Goal: Task Accomplishment & Management: Use online tool/utility

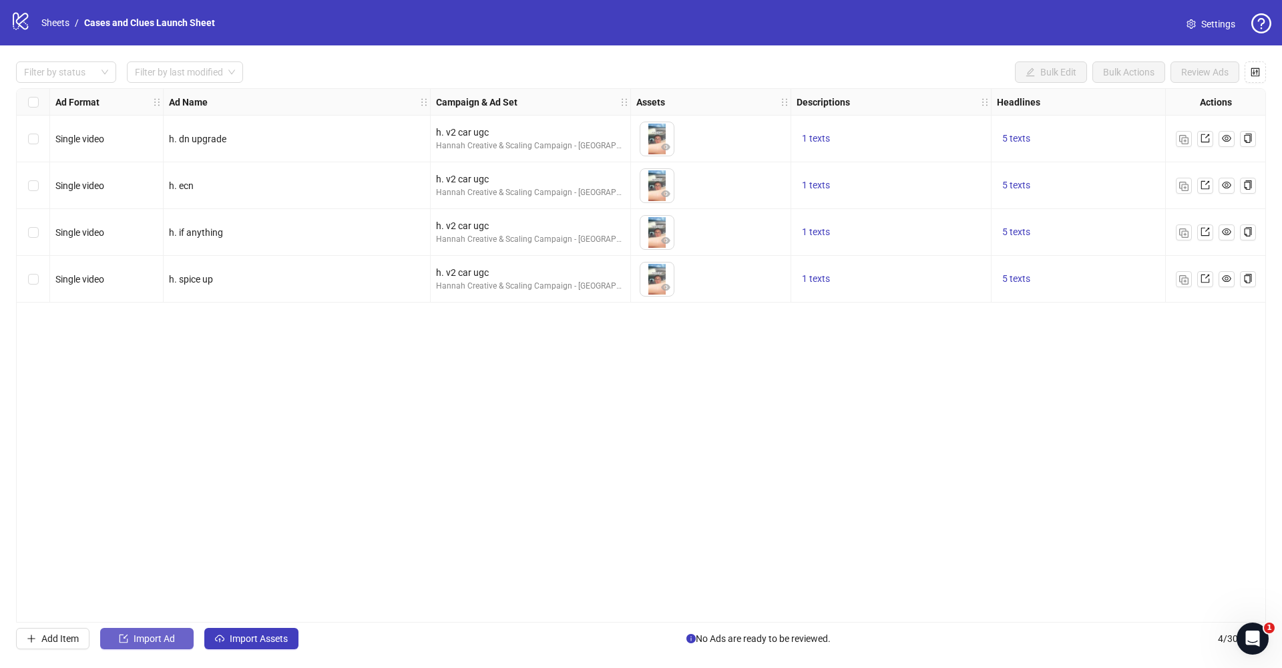
click at [130, 642] on button "Import Ad" at bounding box center [146, 638] width 93 height 21
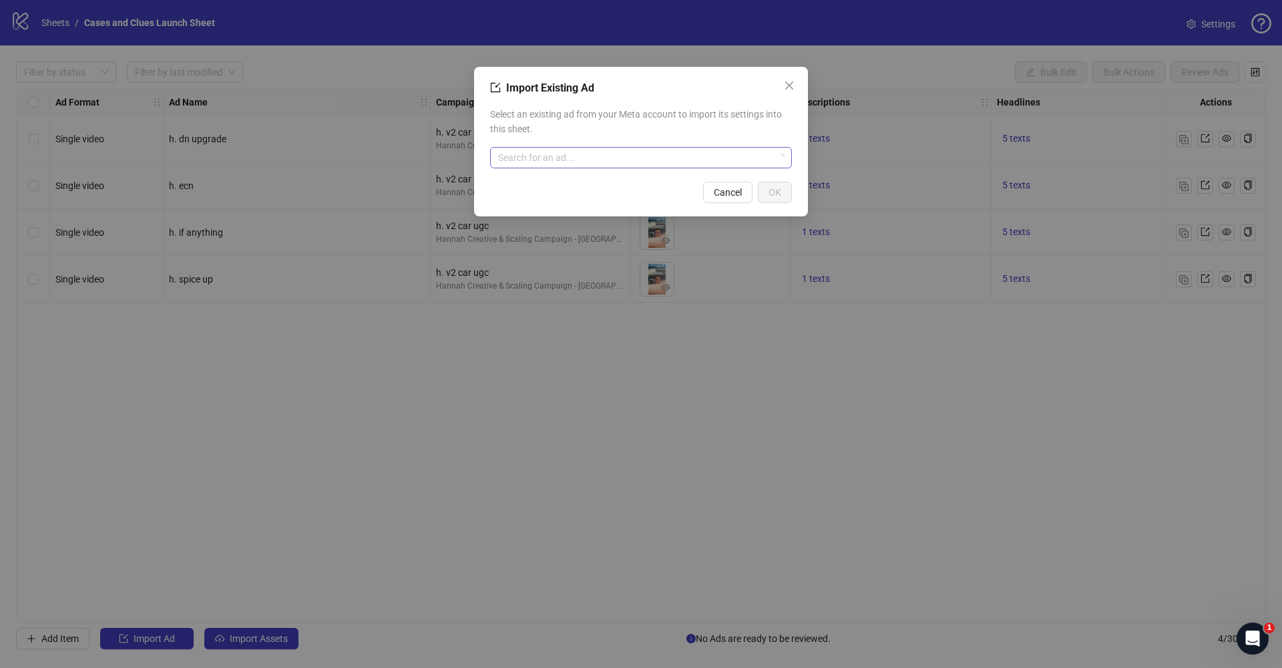
click at [553, 161] on input "search" at bounding box center [635, 158] width 274 height 20
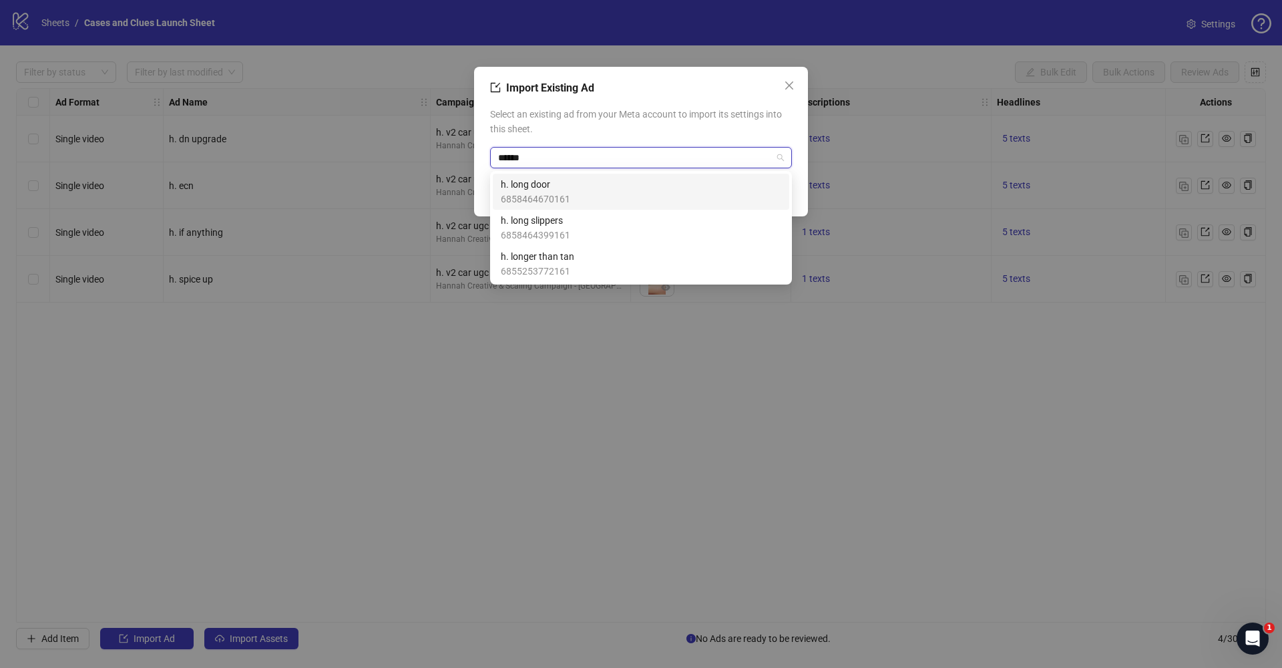
type input "*******"
click at [640, 189] on div "h. long door 6858464670161" at bounding box center [641, 191] width 280 height 29
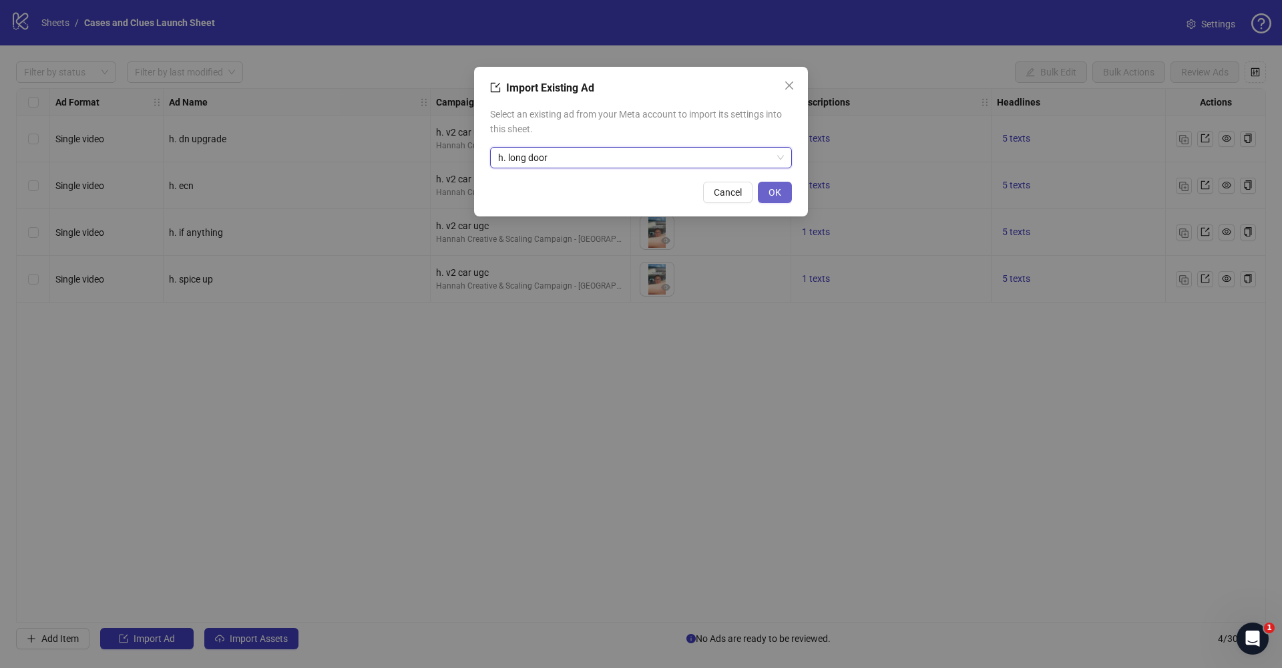
click at [776, 192] on span "OK" at bounding box center [774, 192] width 13 height 11
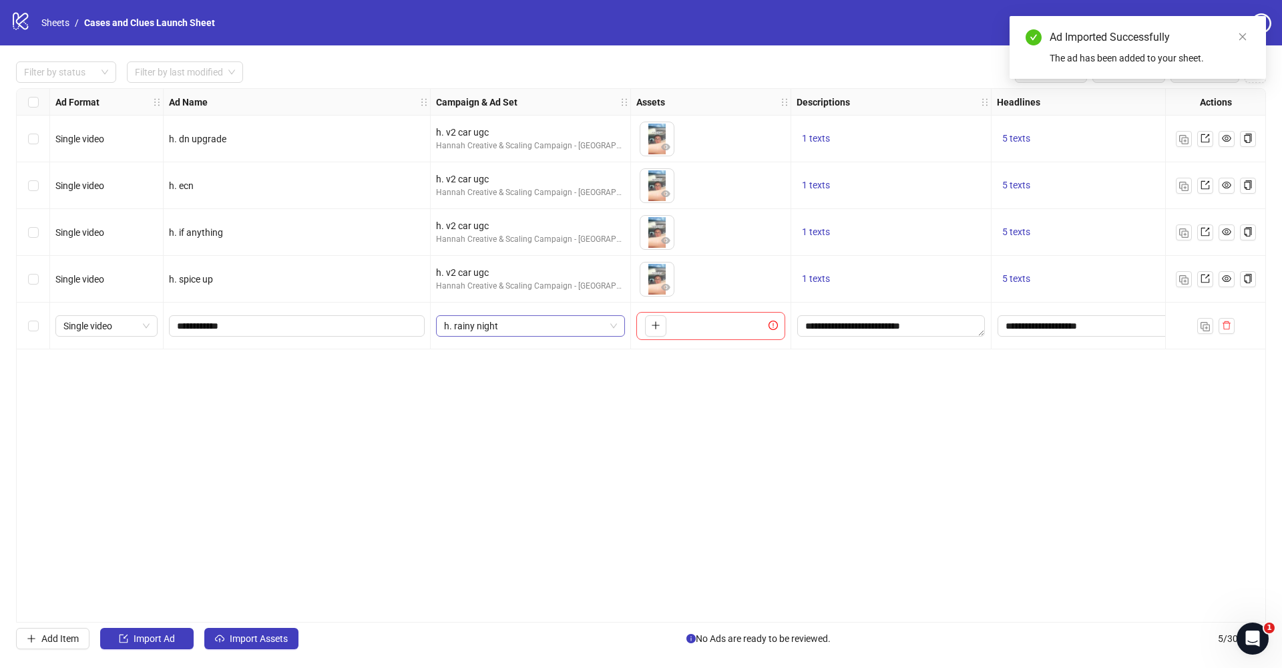
click at [618, 323] on div "h. rainy night" at bounding box center [530, 325] width 189 height 21
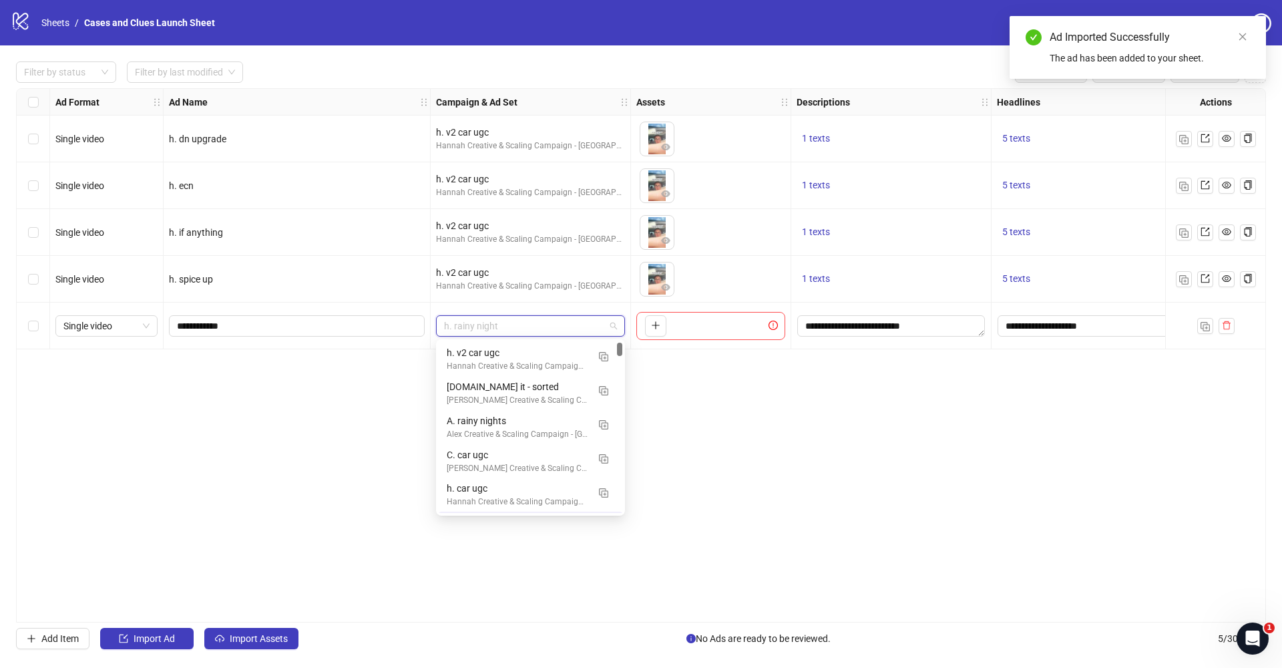
scroll to position [29, 0]
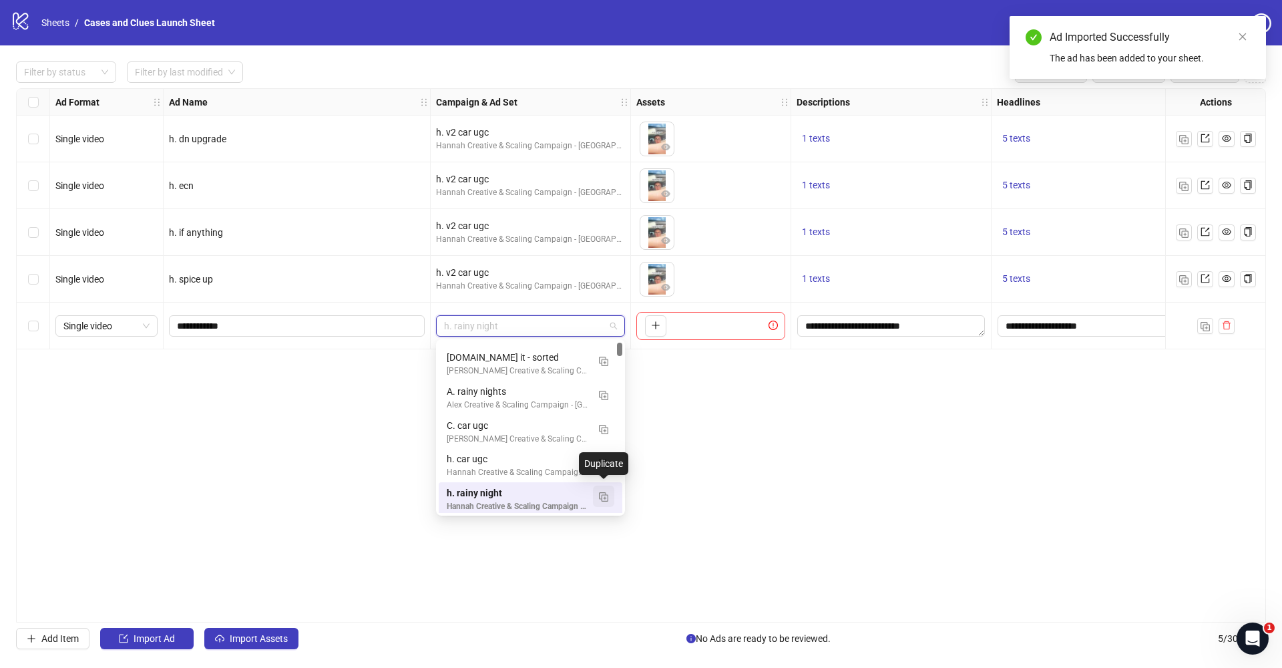
click at [607, 493] on img "button" at bounding box center [603, 496] width 9 height 9
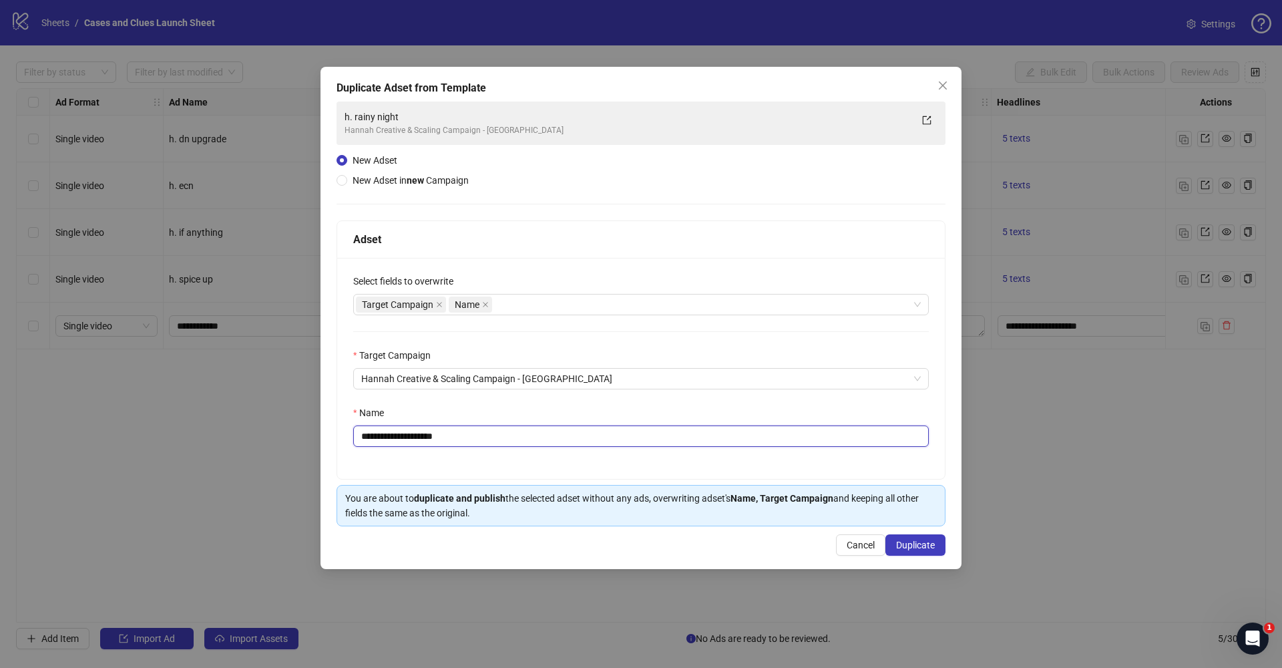
click at [481, 441] on input "**********" at bounding box center [640, 435] width 575 height 21
drag, startPoint x: 481, startPoint y: 441, endPoint x: 373, endPoint y: 441, distance: 108.1
click at [373, 441] on input "**********" at bounding box center [640, 435] width 575 height 21
drag, startPoint x: 380, startPoint y: 436, endPoint x: 507, endPoint y: 434, distance: 126.9
click at [507, 434] on input "**********" at bounding box center [640, 435] width 575 height 21
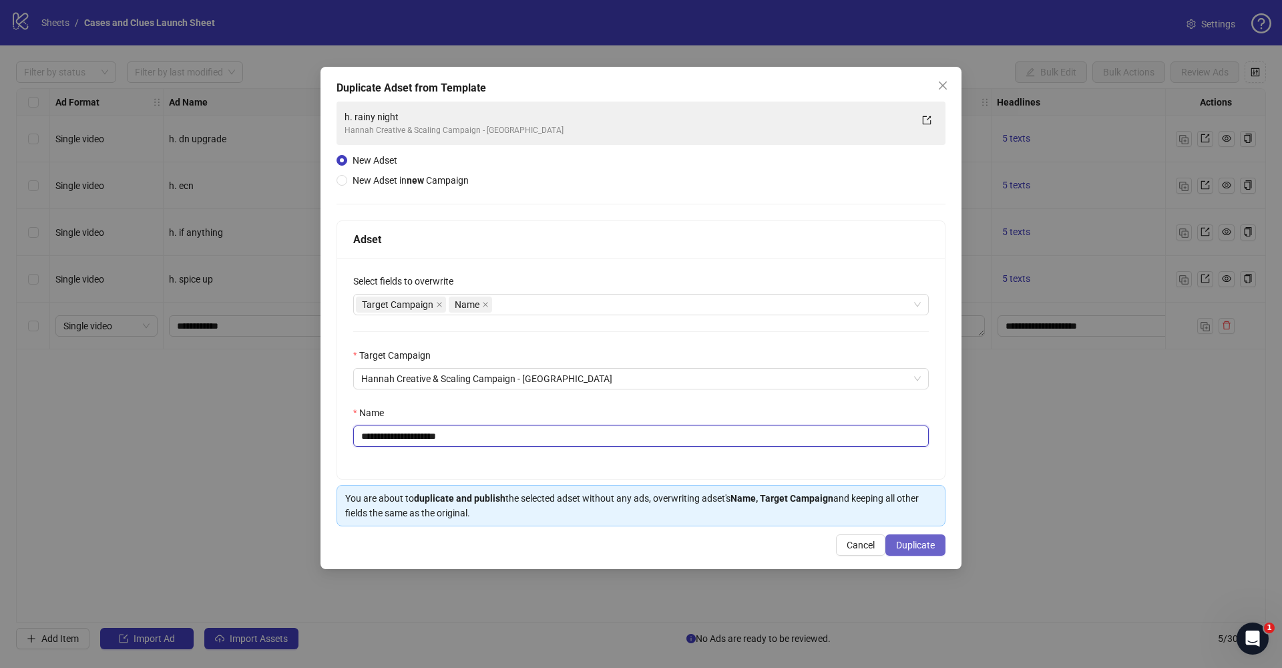
type input "**********"
click at [909, 545] on span "Duplicate" at bounding box center [915, 544] width 39 height 11
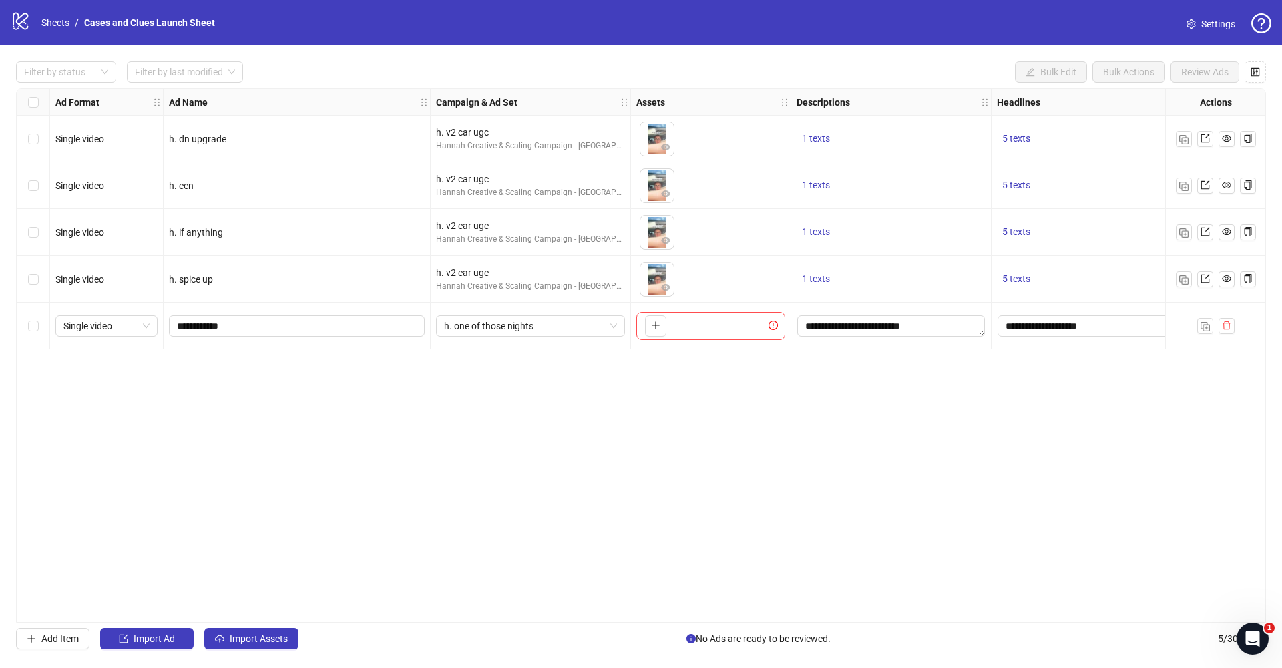
click at [595, 364] on div "Ad Format Ad Name Campaign & Ad Set Assets Descriptions Headlines Primary Texts…" at bounding box center [641, 355] width 1250 height 534
click at [271, 650] on div "Filter by status Filter by last modified Bulk Edit Bulk Actions Review Ads Ad F…" at bounding box center [641, 355] width 1282 height 620
click at [272, 638] on span "Import Assets" at bounding box center [259, 638] width 58 height 11
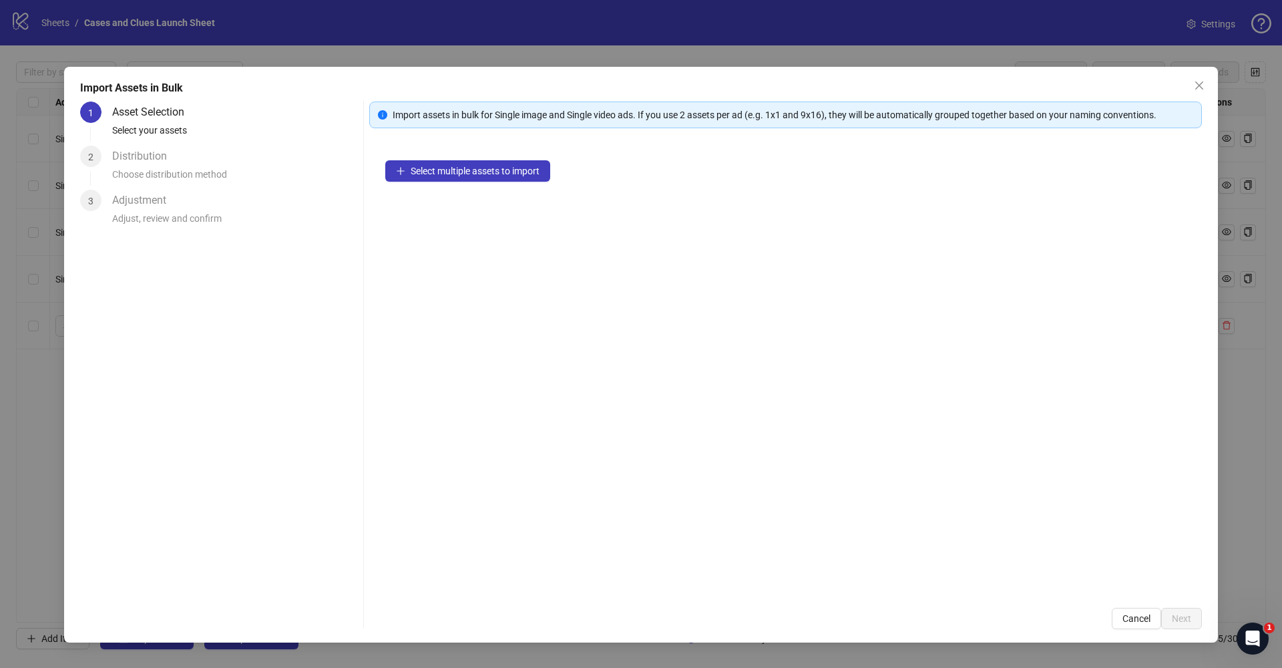
click at [473, 182] on div "Select multiple assets to import" at bounding box center [785, 367] width 832 height 447
click at [473, 161] on button "Select multiple assets to import" at bounding box center [467, 170] width 165 height 21
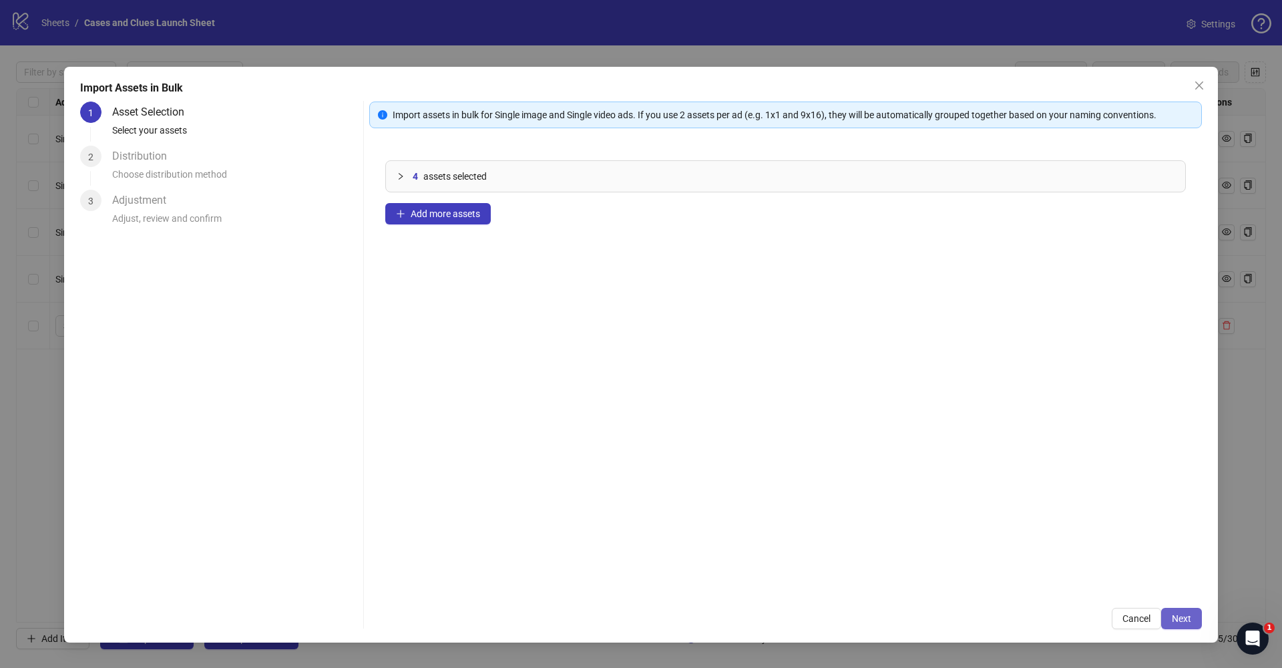
click at [1187, 621] on span "Next" at bounding box center [1181, 618] width 19 height 11
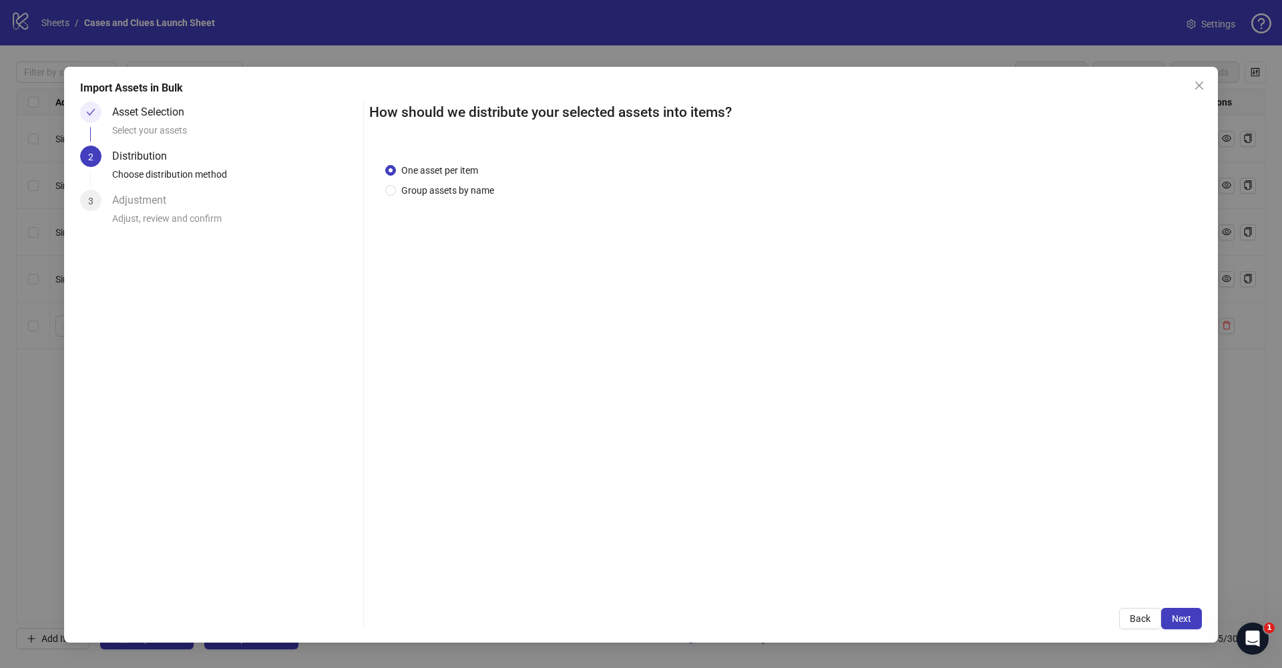
click at [1187, 621] on span "Next" at bounding box center [1181, 618] width 19 height 11
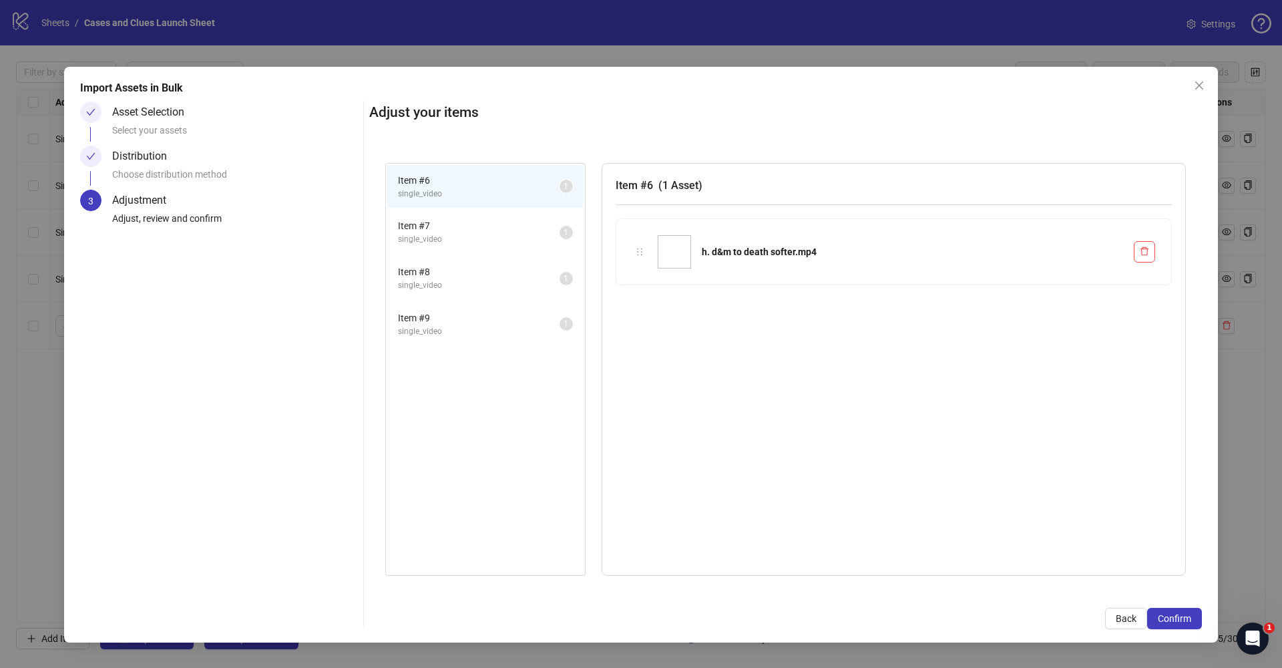
click at [1187, 621] on span "Confirm" at bounding box center [1174, 618] width 33 height 11
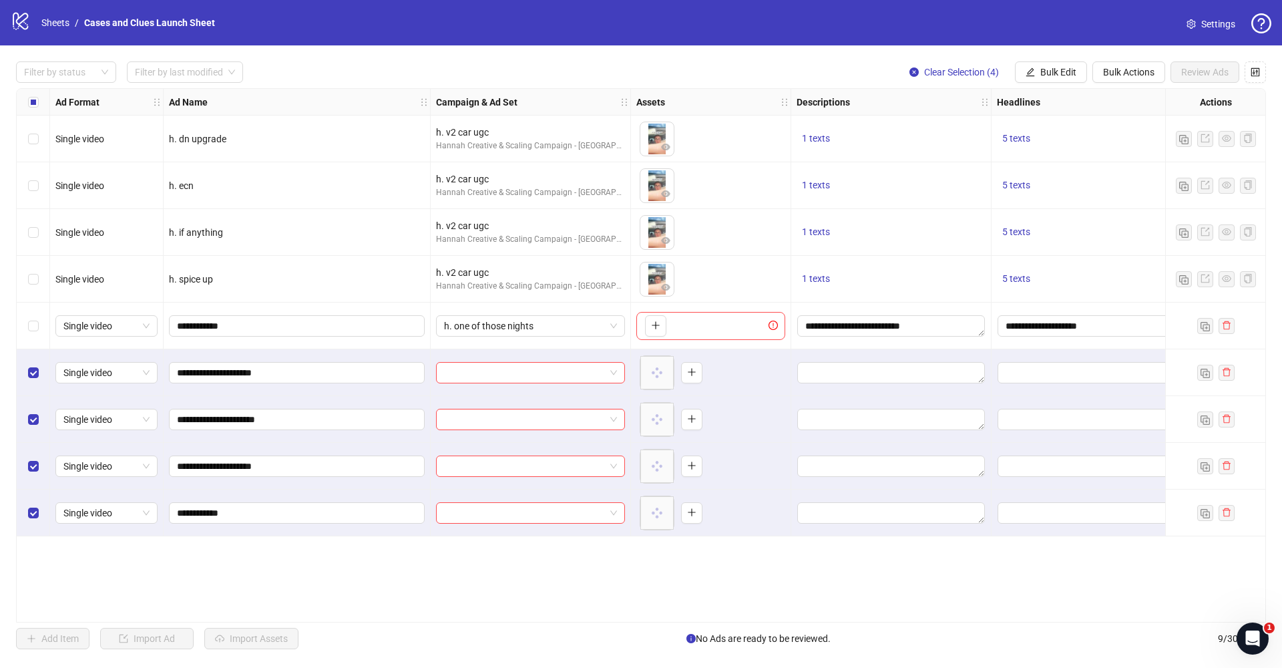
click at [26, 650] on div "Filter by status Filter by last modified Clear Selection (4) Bulk Edit Bulk Act…" at bounding box center [641, 355] width 1282 height 620
click at [34, 329] on span "Select row 5" at bounding box center [33, 325] width 11 height 11
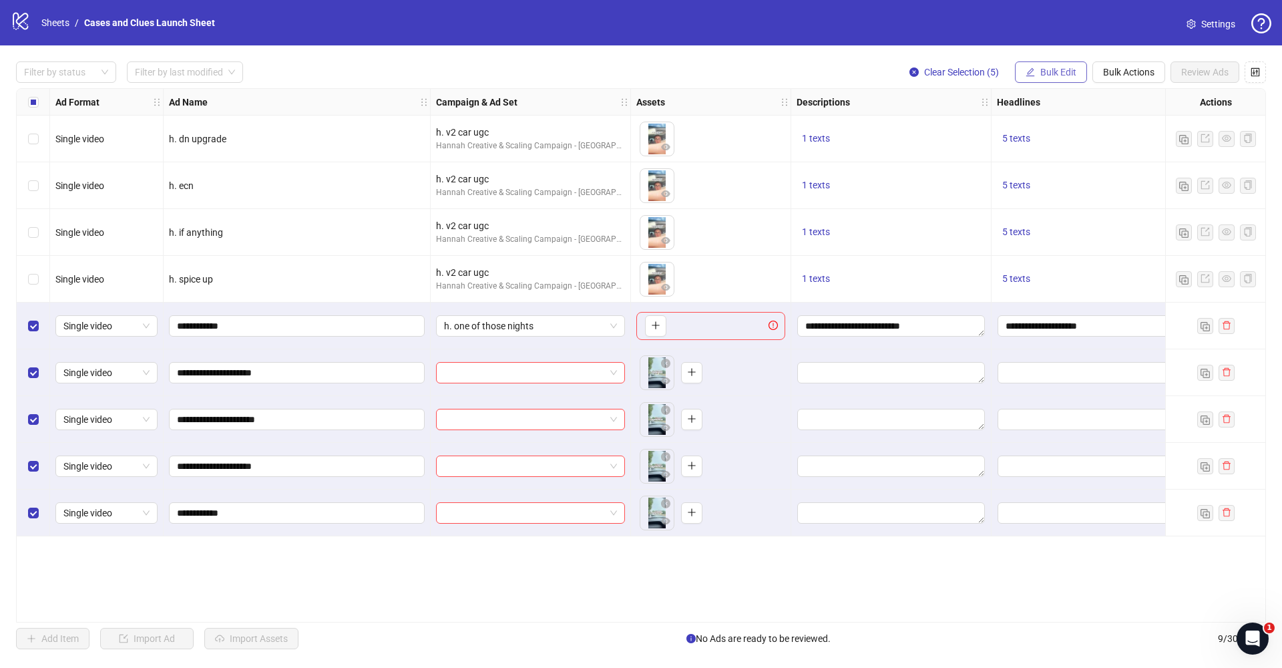
click at [1067, 74] on span "Bulk Edit" at bounding box center [1058, 72] width 36 height 11
click at [1052, 138] on span "Campaign & Ad Set" at bounding box center [1063, 141] width 79 height 15
click at [1137, 161] on icon "check" at bounding box center [1138, 164] width 9 height 9
click at [1043, 77] on span "Bulk Edit" at bounding box center [1058, 72] width 36 height 11
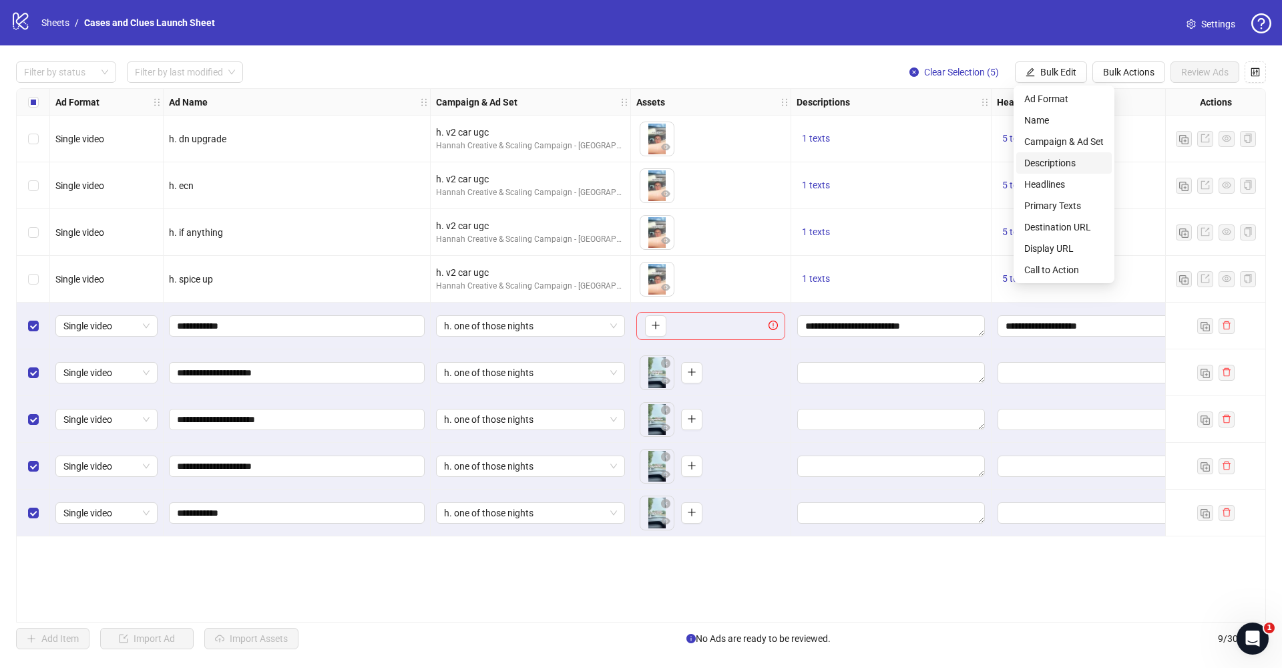
click at [1047, 158] on span "Descriptions" at bounding box center [1063, 163] width 79 height 15
type textarea "**********"
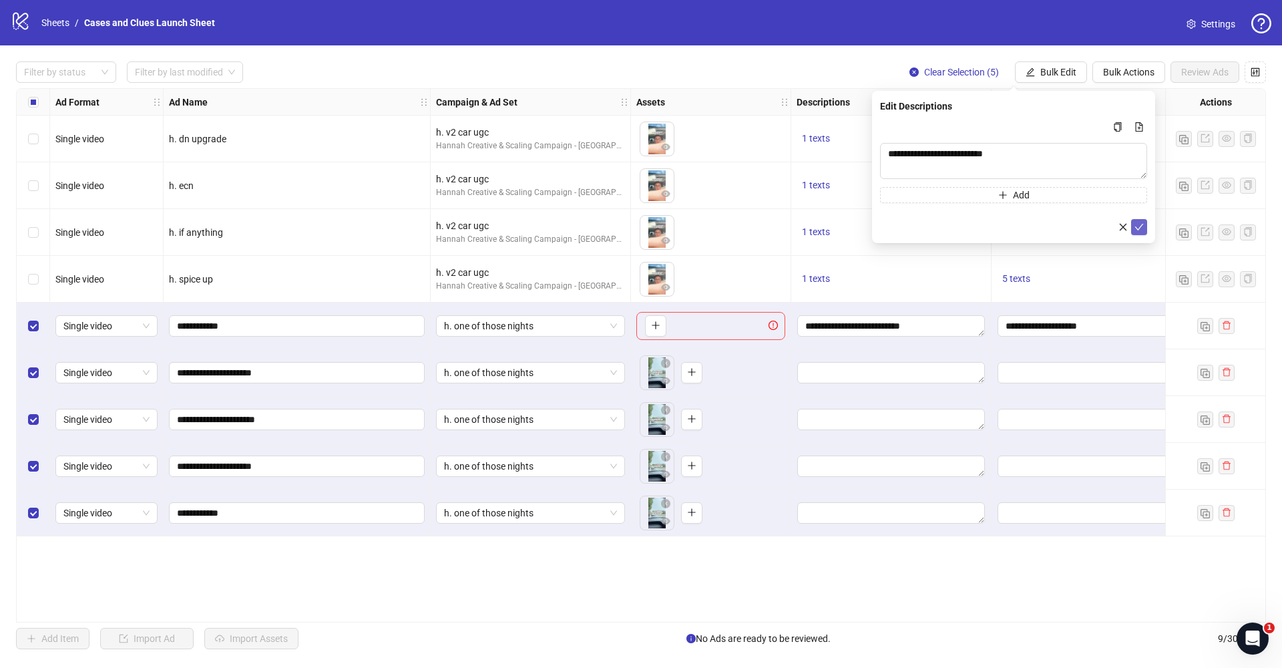
click at [1142, 224] on icon "check" at bounding box center [1138, 226] width 9 height 9
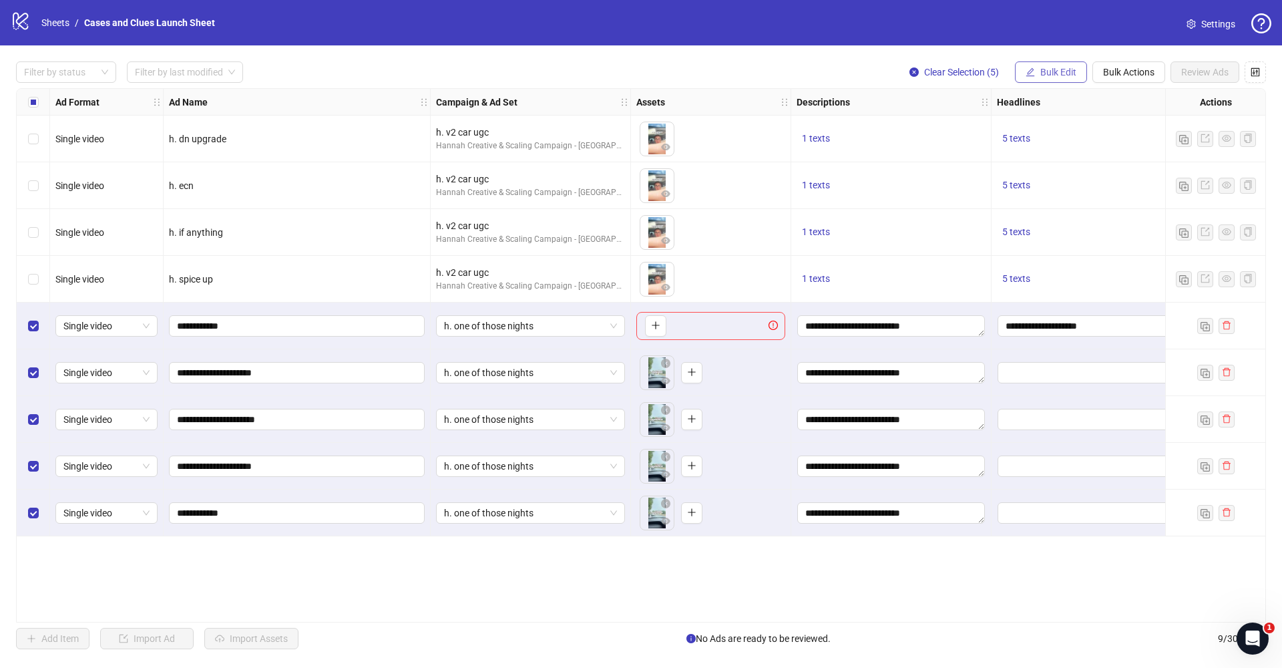
click at [1048, 71] on span "Bulk Edit" at bounding box center [1058, 72] width 36 height 11
click at [1040, 186] on span "Headlines" at bounding box center [1063, 184] width 79 height 15
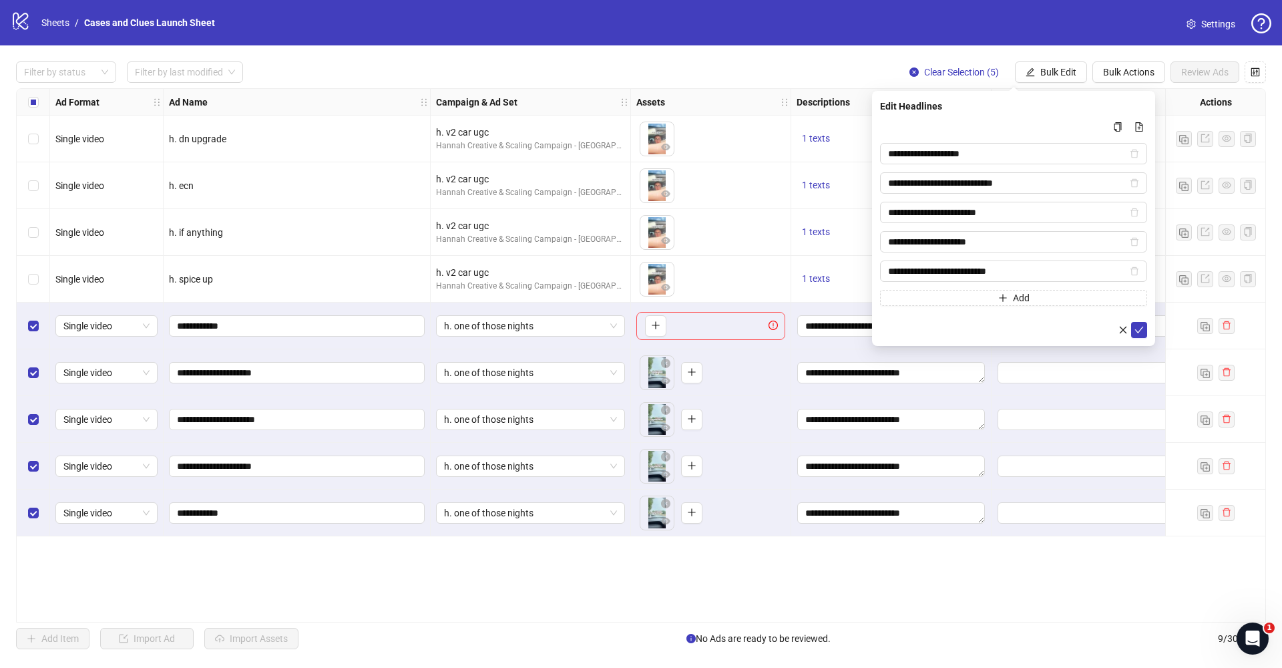
click at [1141, 320] on form "**********" at bounding box center [1013, 228] width 267 height 219
click at [1138, 326] on icon "check" at bounding box center [1138, 329] width 9 height 9
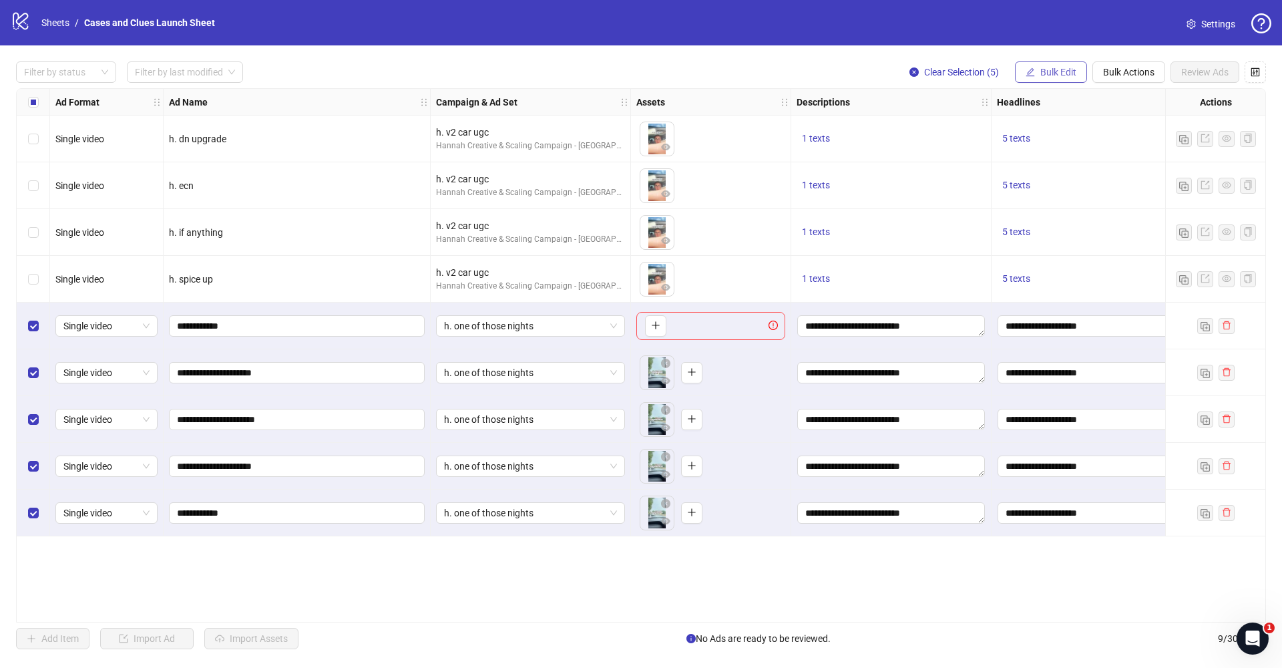
click at [1043, 71] on span "Bulk Edit" at bounding box center [1058, 72] width 36 height 11
click at [1059, 225] on span "Destination URL" at bounding box center [1063, 227] width 79 height 15
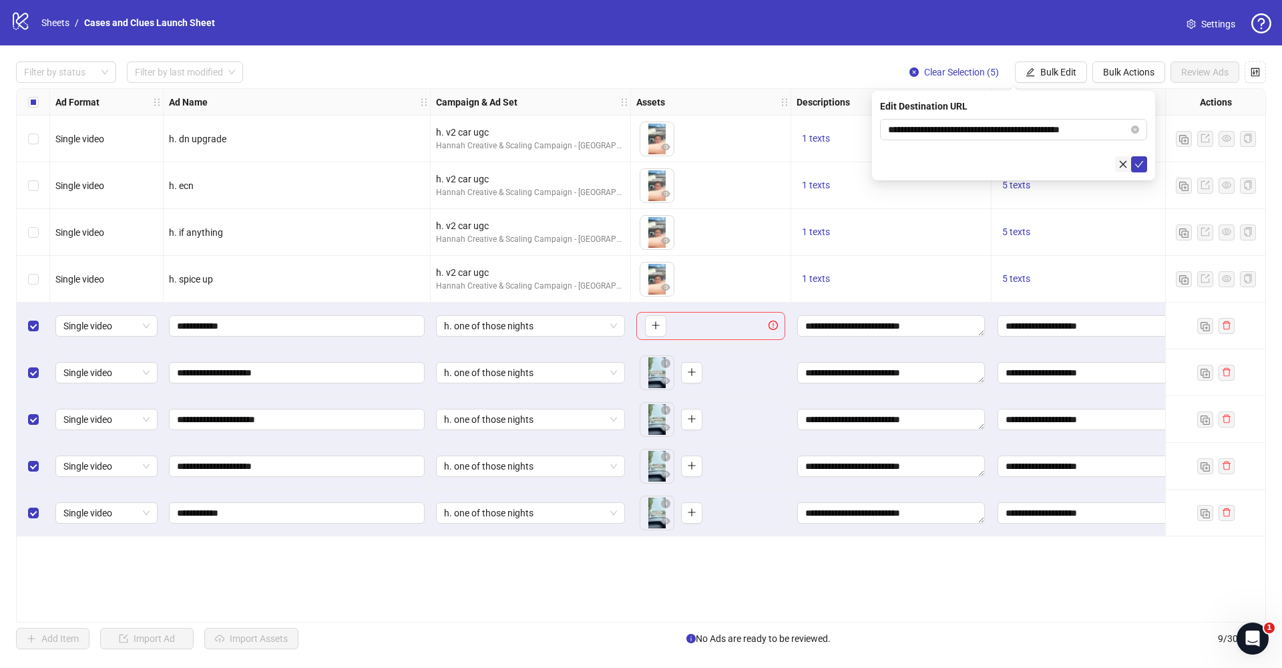
click at [1128, 167] on button "button" at bounding box center [1123, 164] width 16 height 16
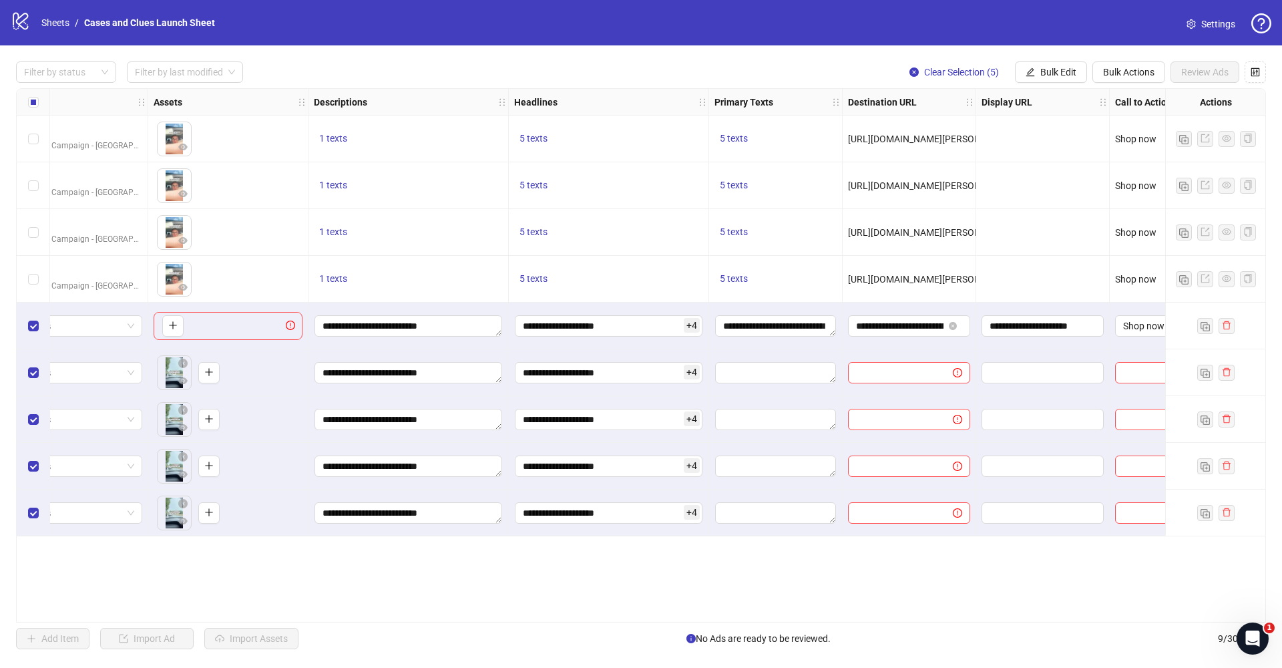
scroll to position [0, 501]
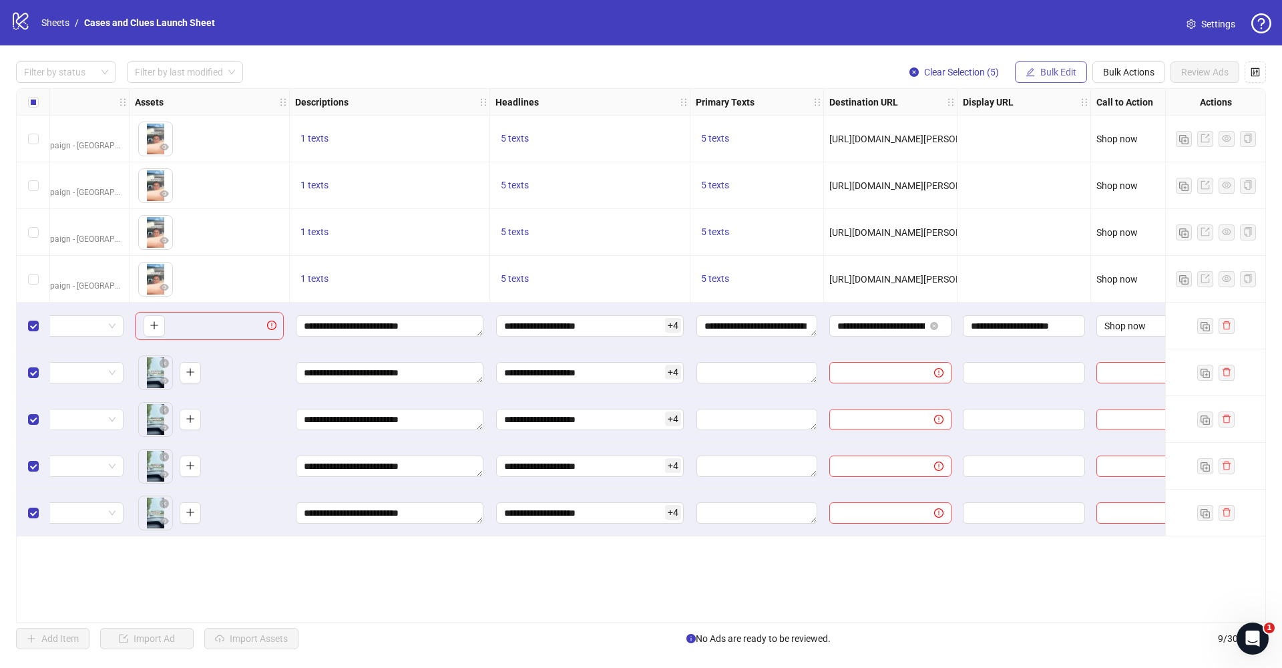
click at [1030, 65] on button "Bulk Edit" at bounding box center [1051, 71] width 72 height 21
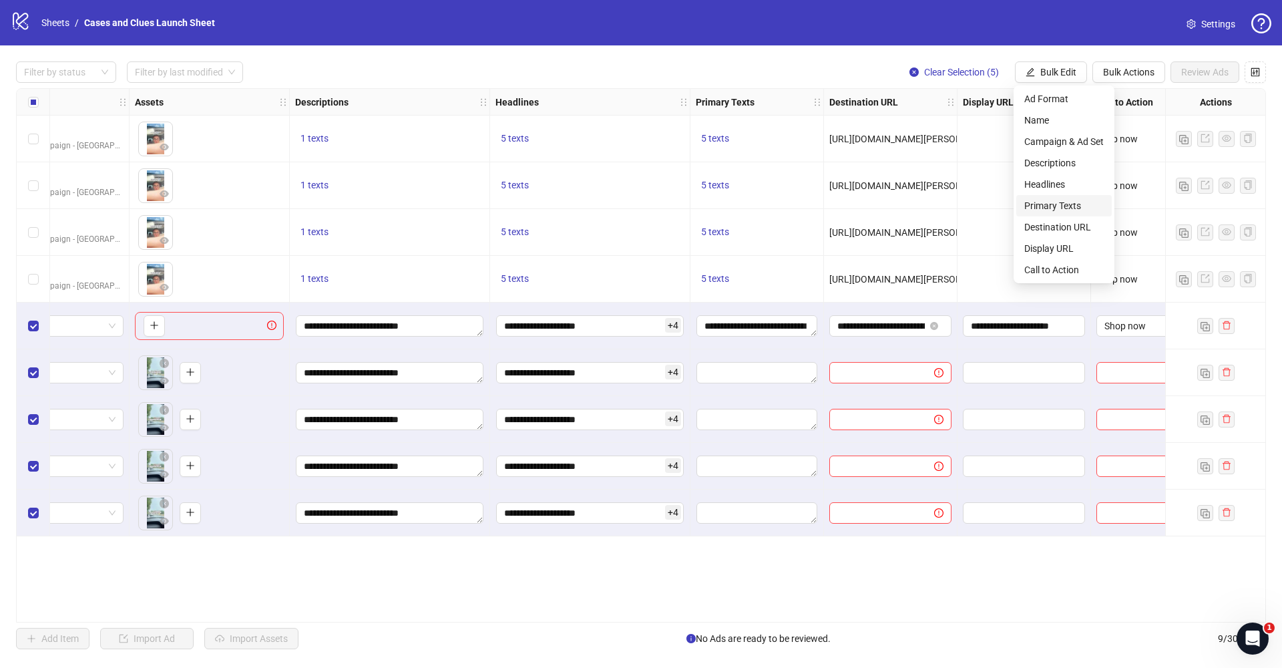
click at [1049, 208] on span "Primary Texts" at bounding box center [1063, 205] width 79 height 15
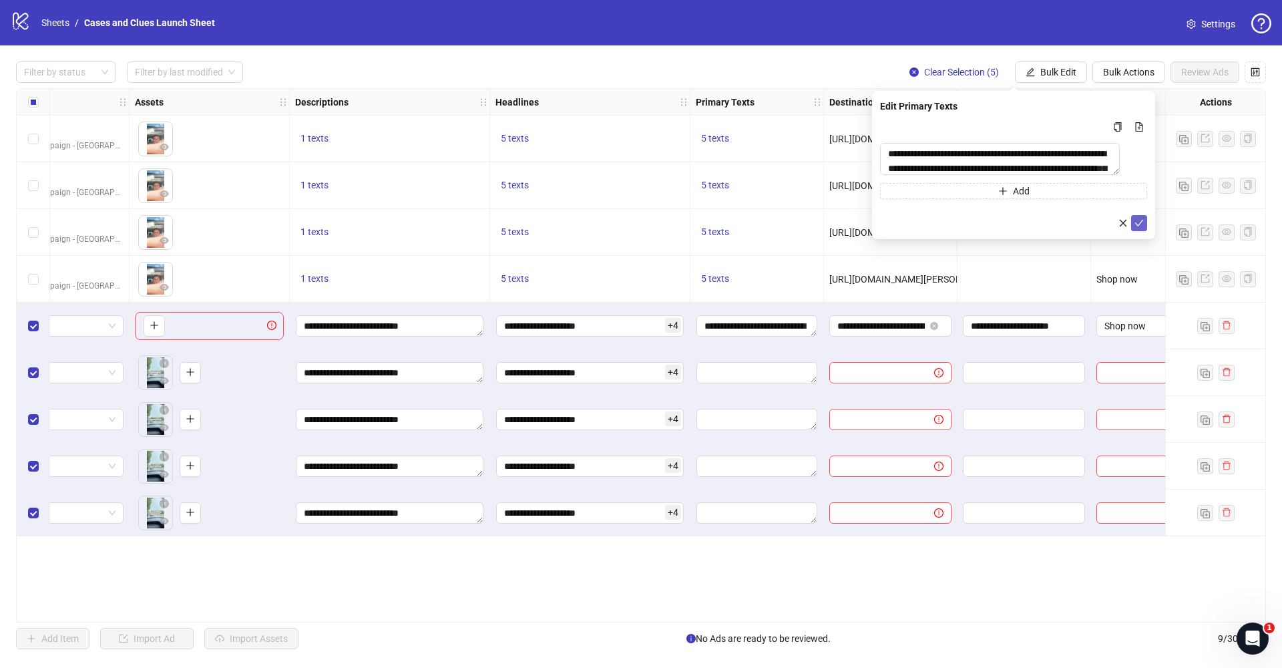
click at [1141, 225] on icon "check" at bounding box center [1138, 222] width 9 height 9
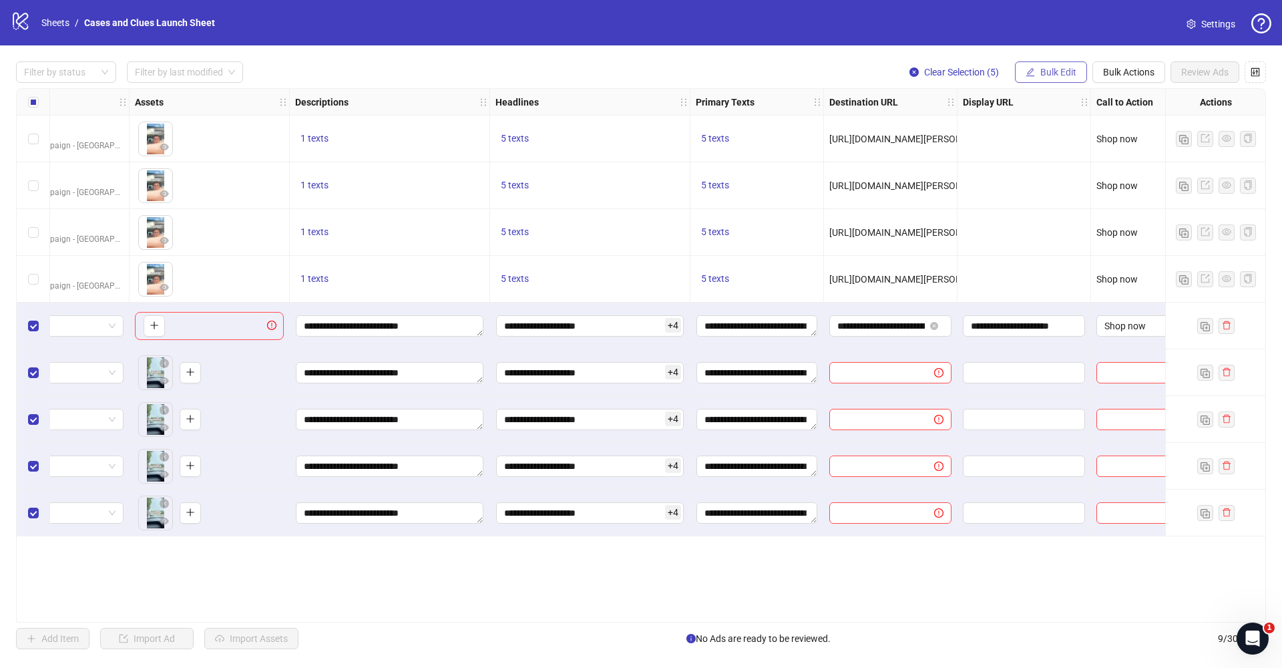
click at [1063, 79] on button "Bulk Edit" at bounding box center [1051, 71] width 72 height 21
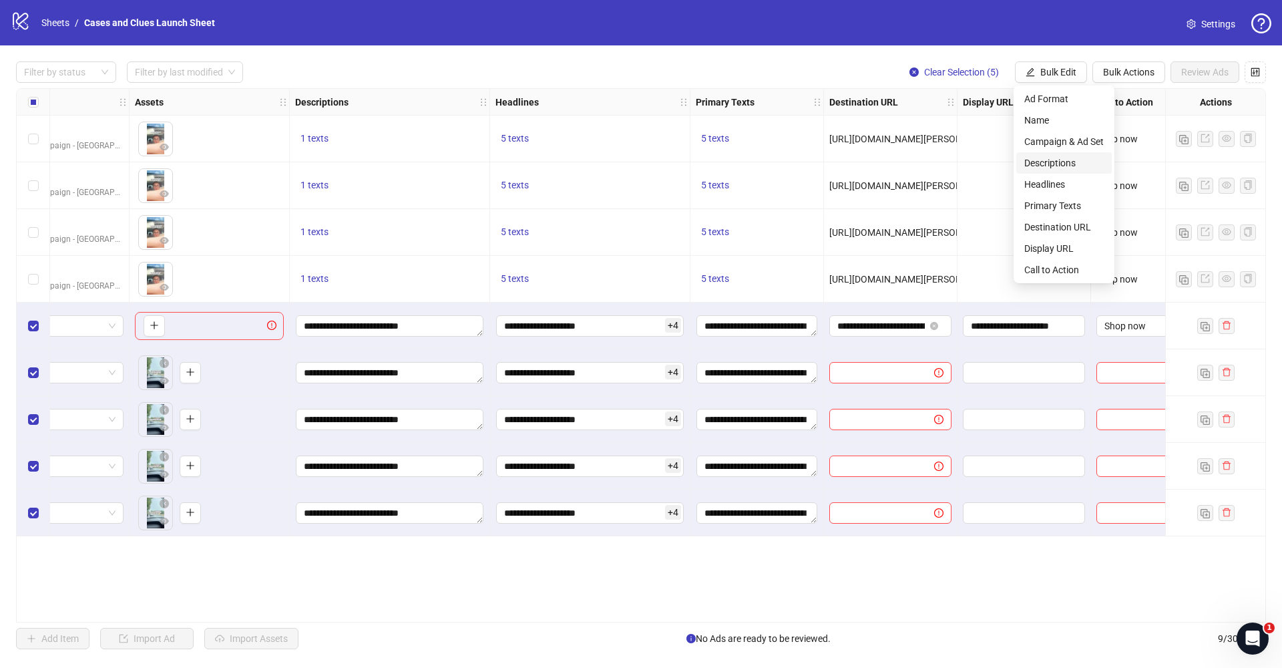
click at [1046, 166] on span "Descriptions" at bounding box center [1063, 163] width 79 height 15
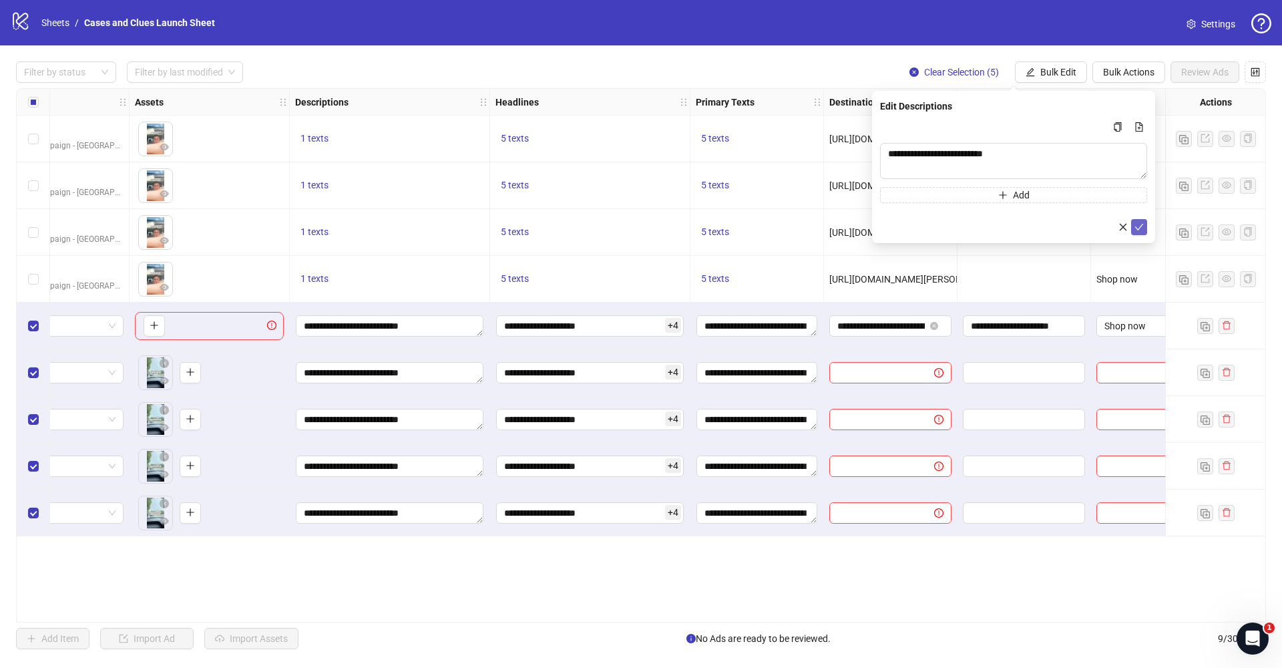
click at [1138, 228] on icon "check" at bounding box center [1138, 226] width 9 height 9
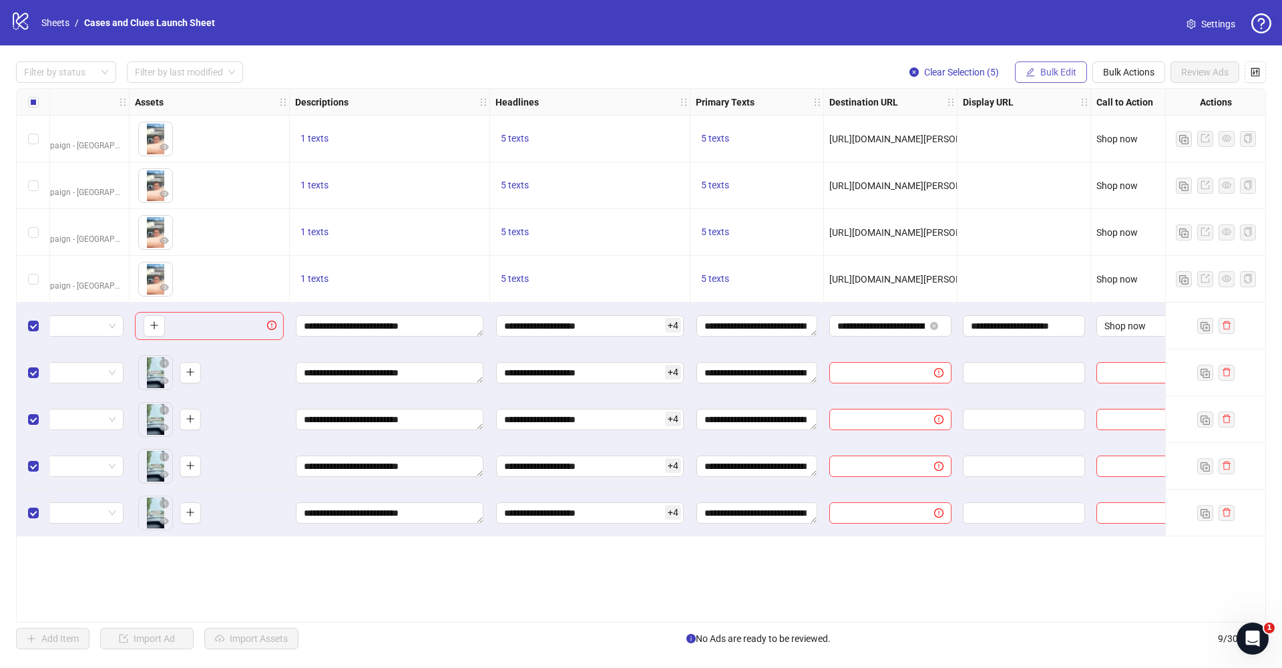
click at [1045, 74] on span "Bulk Edit" at bounding box center [1058, 72] width 36 height 11
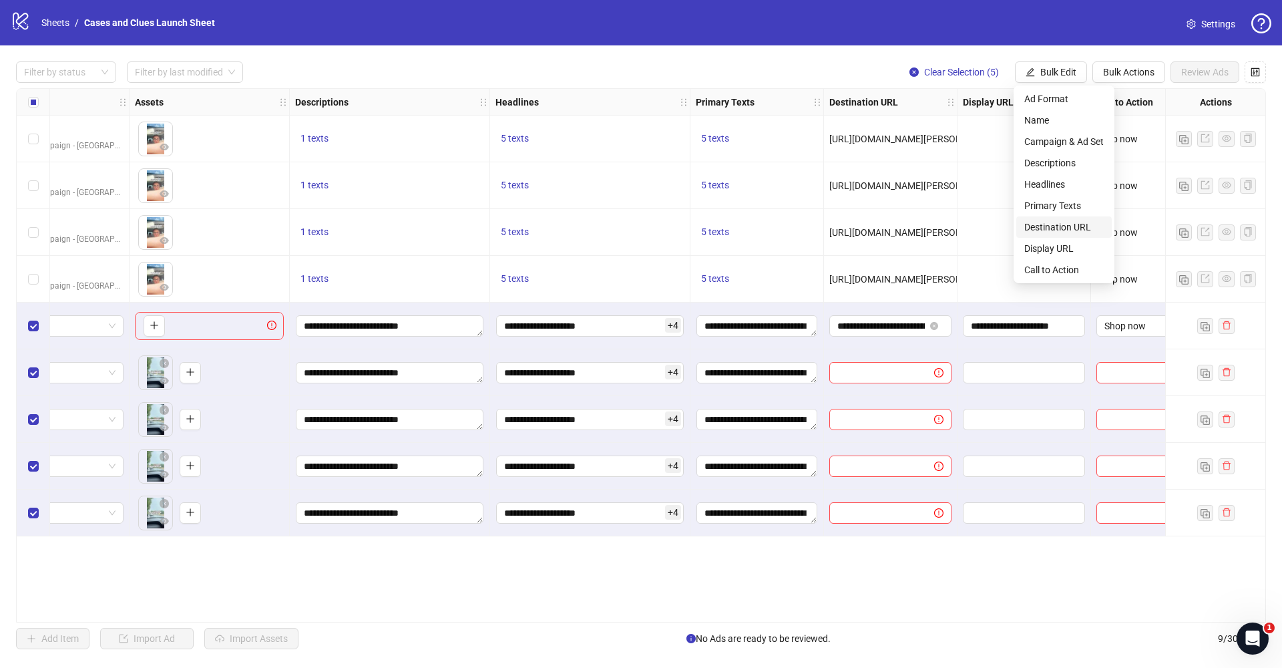
click at [1050, 218] on li "Destination URL" at bounding box center [1063, 226] width 95 height 21
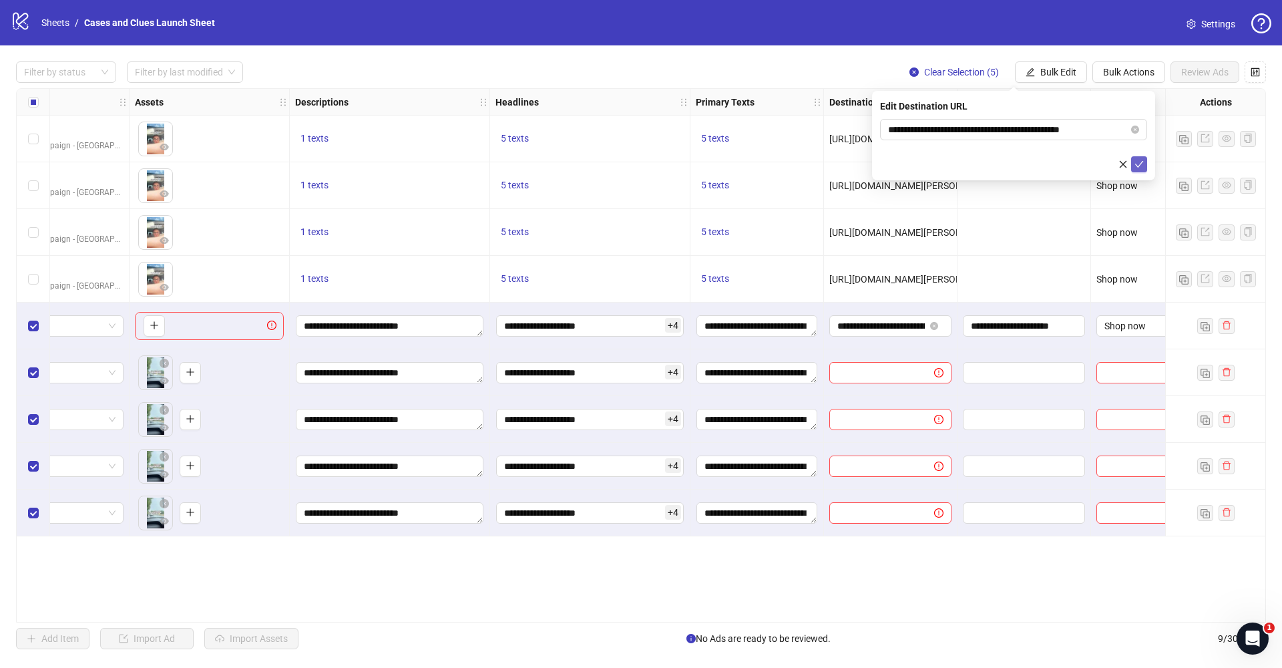
click at [1136, 164] on icon "check" at bounding box center [1138, 164] width 9 height 9
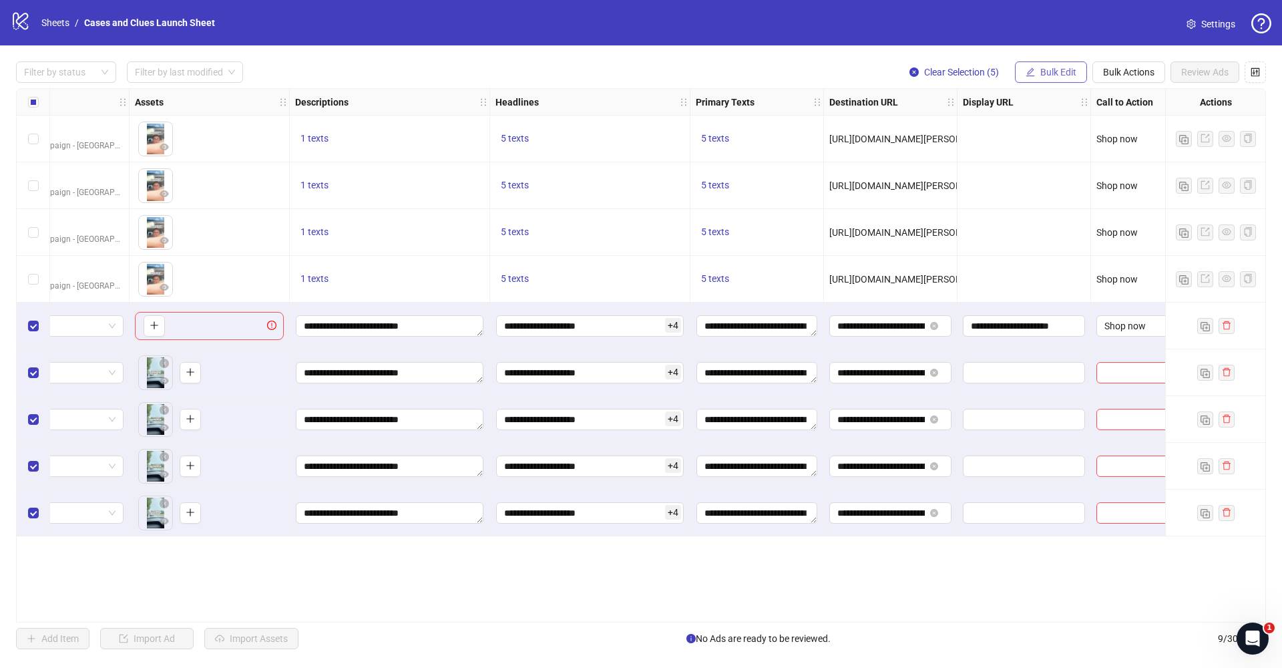
click at [1067, 80] on button "Bulk Edit" at bounding box center [1051, 71] width 72 height 21
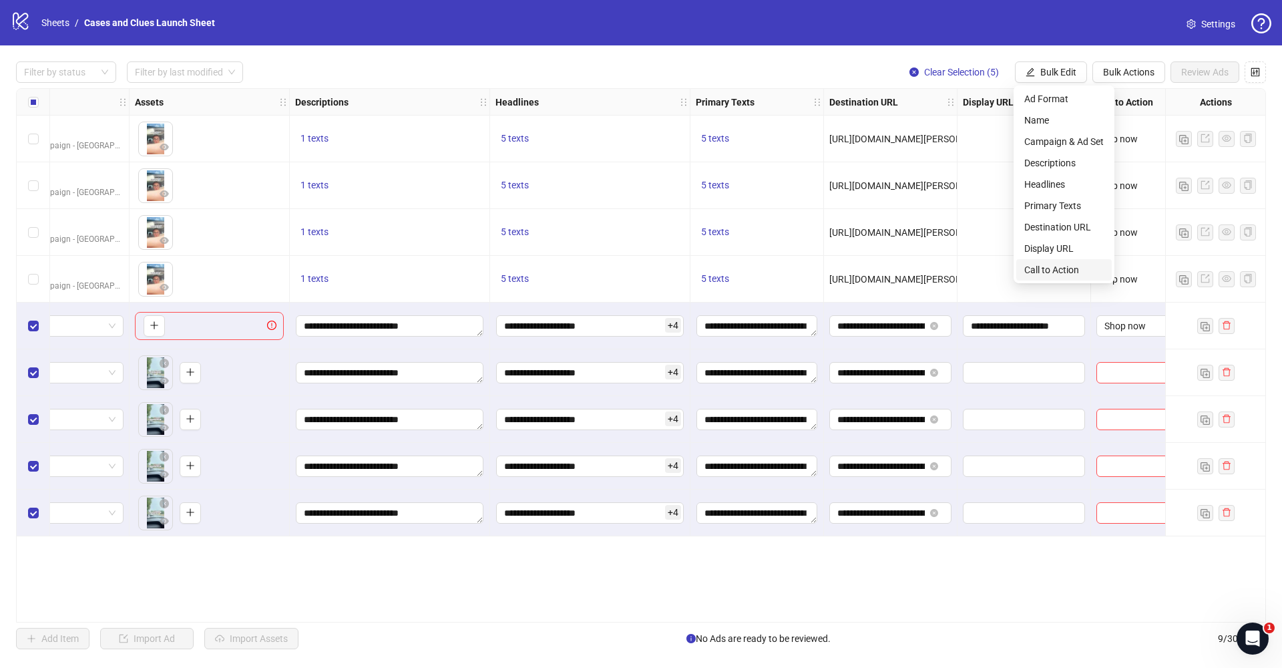
click at [1062, 265] on span "Call to Action" at bounding box center [1063, 269] width 79 height 15
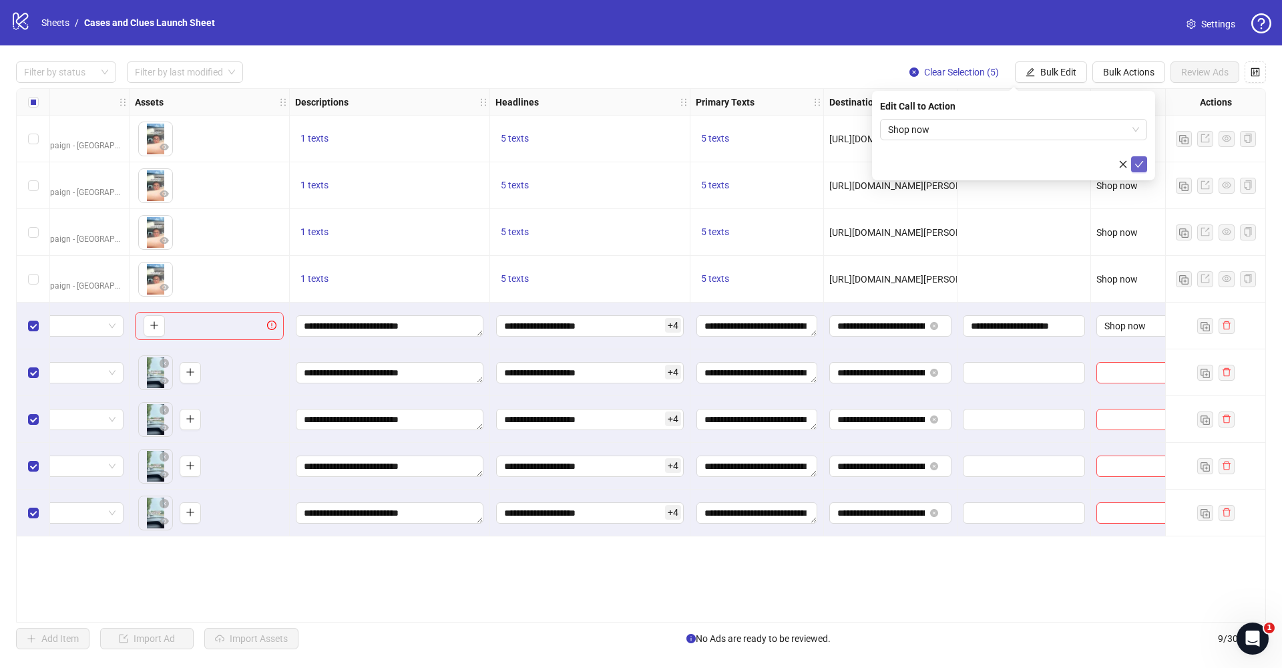
click at [1144, 166] on button "submit" at bounding box center [1139, 164] width 16 height 16
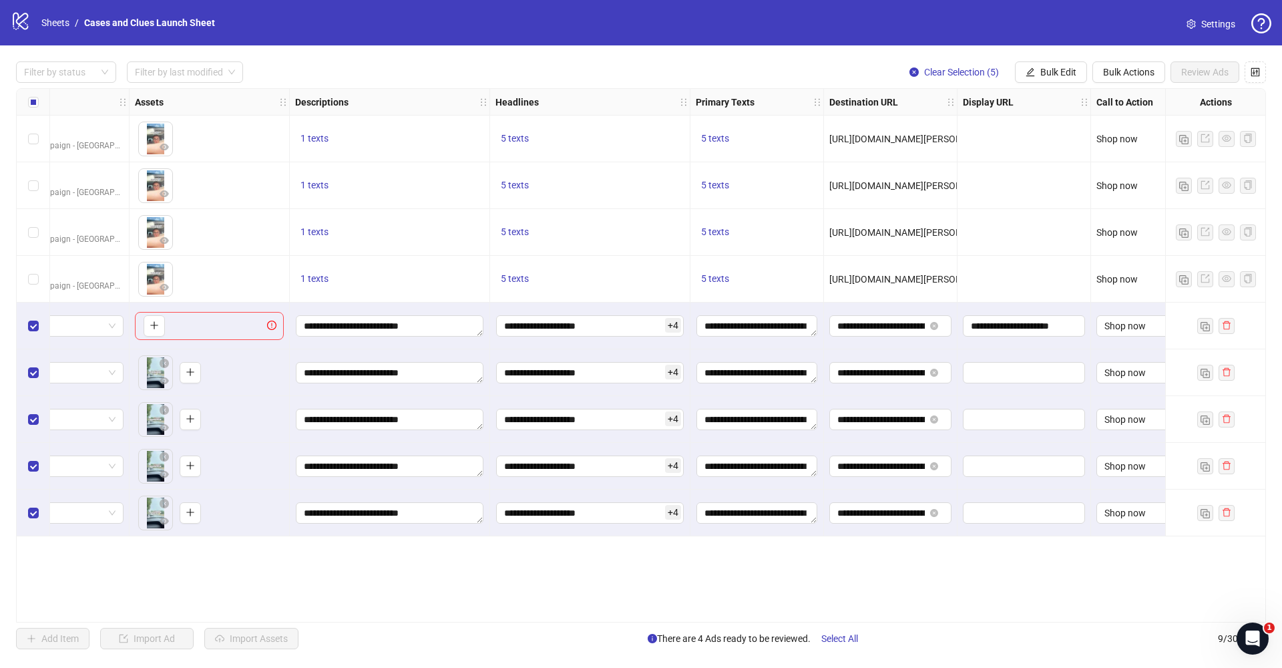
click at [1043, 61] on div "Filter by status Filter by last modified Clear Selection (5) Bulk Edit Bulk Act…" at bounding box center [641, 355] width 1282 height 620
click at [1043, 65] on button "Bulk Edit" at bounding box center [1051, 71] width 72 height 21
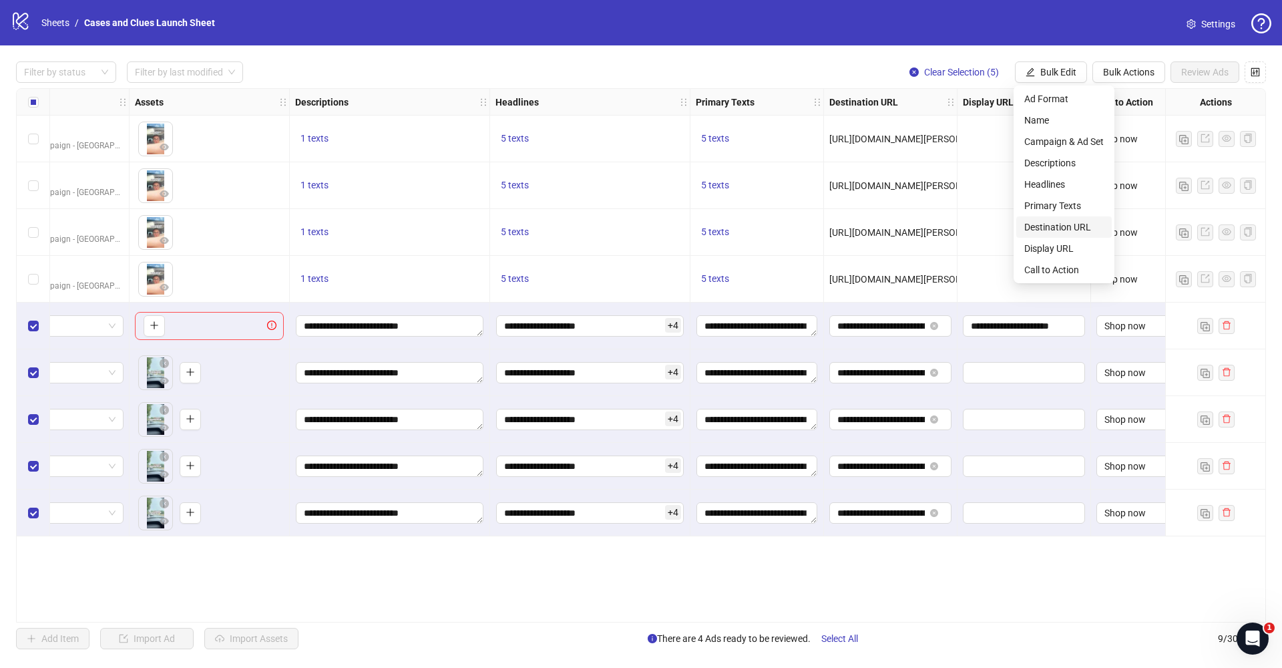
click at [1044, 232] on span "Destination URL" at bounding box center [1063, 227] width 79 height 15
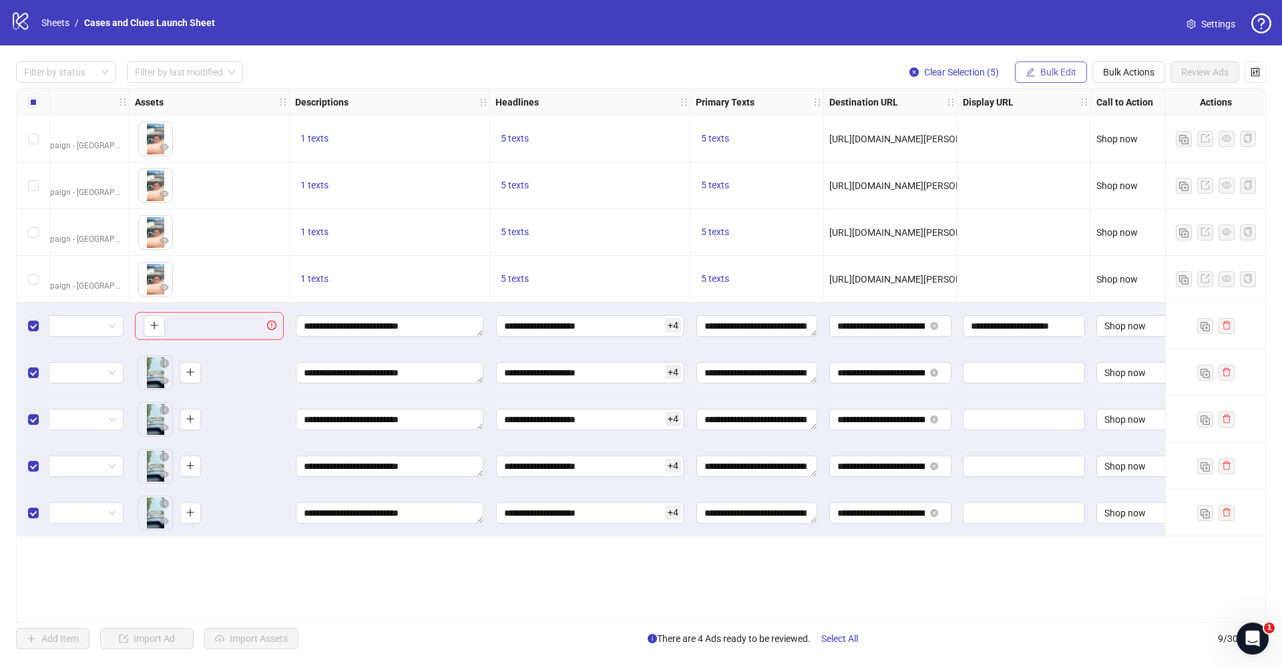
click at [1039, 79] on button "Bulk Edit" at bounding box center [1051, 71] width 72 height 21
click at [1040, 71] on span "Bulk Edit" at bounding box center [1058, 72] width 36 height 11
click at [1050, 74] on span "Bulk Edit" at bounding box center [1058, 72] width 36 height 11
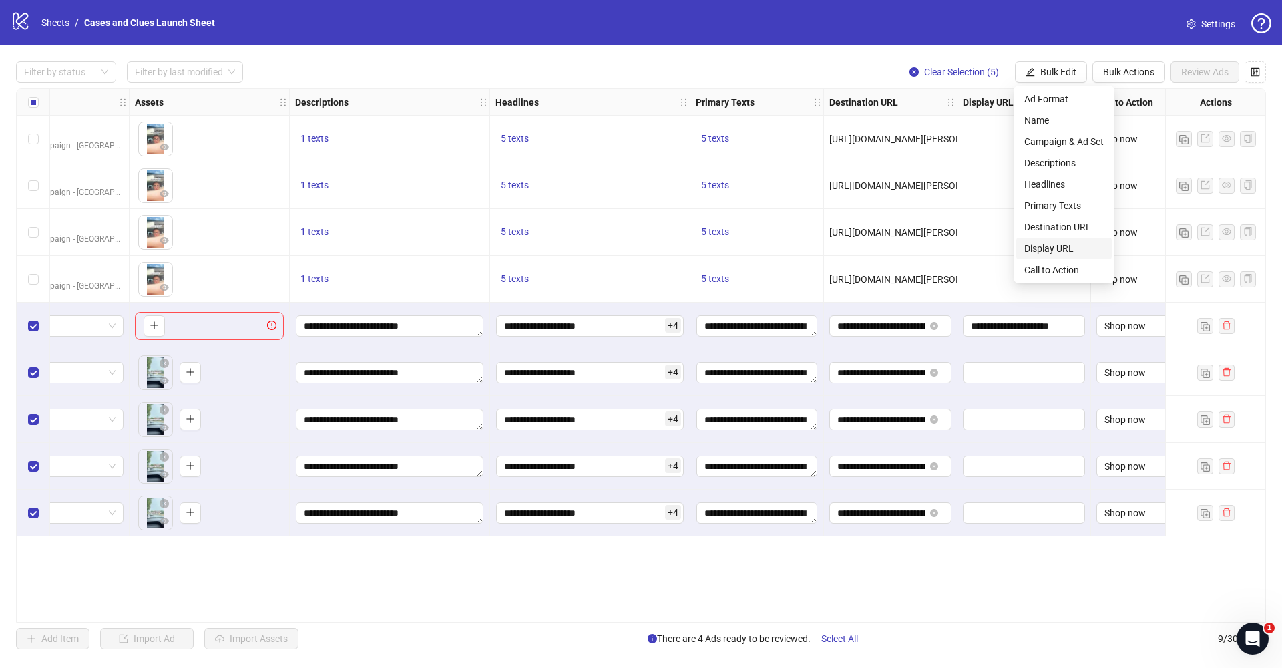
click at [1047, 240] on li "Display URL" at bounding box center [1063, 248] width 95 height 21
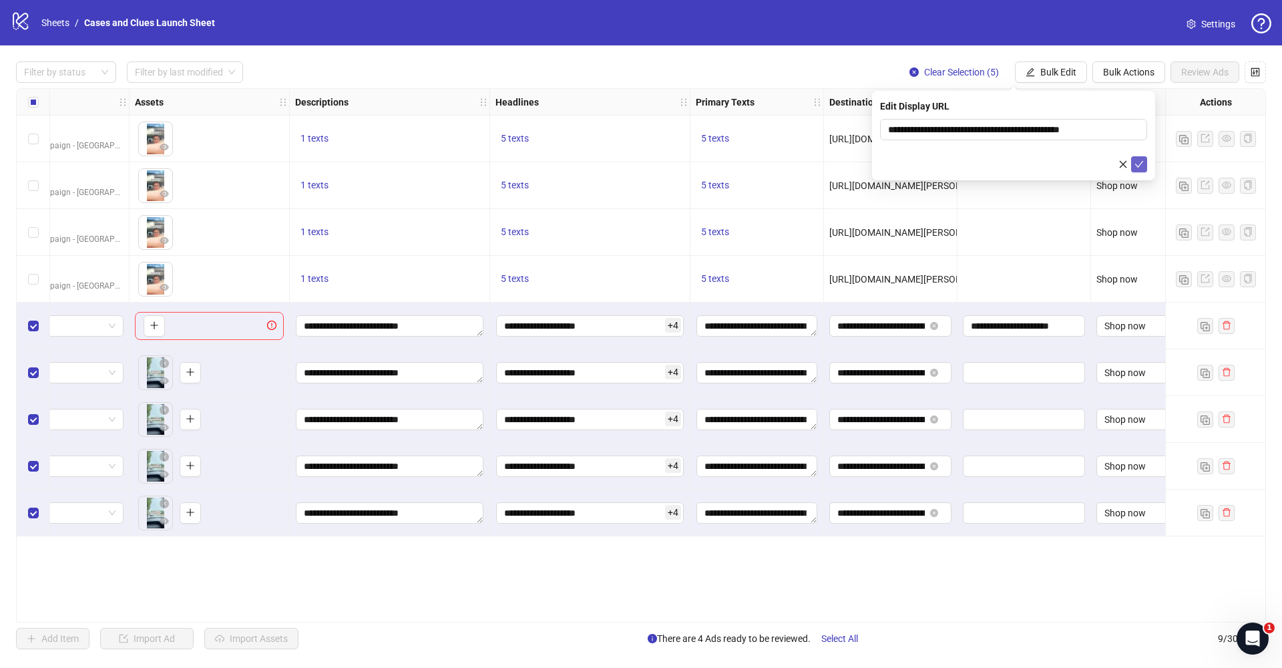
click at [1136, 162] on icon "check" at bounding box center [1138, 164] width 9 height 9
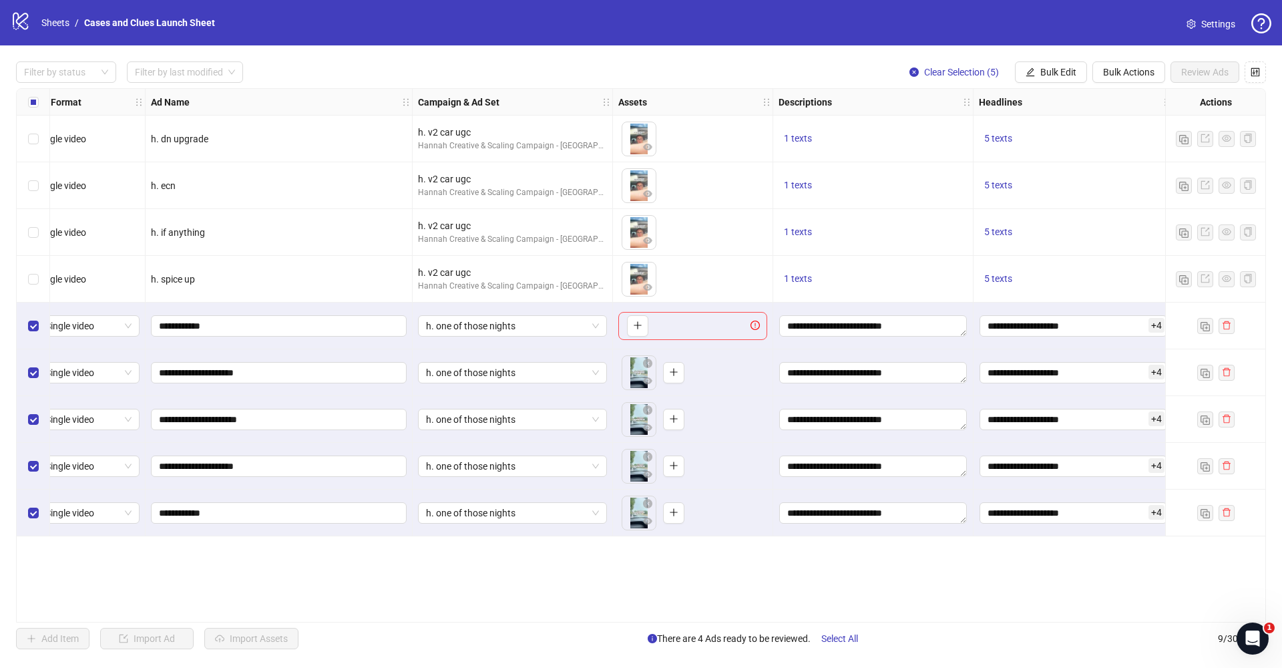
scroll to position [0, 0]
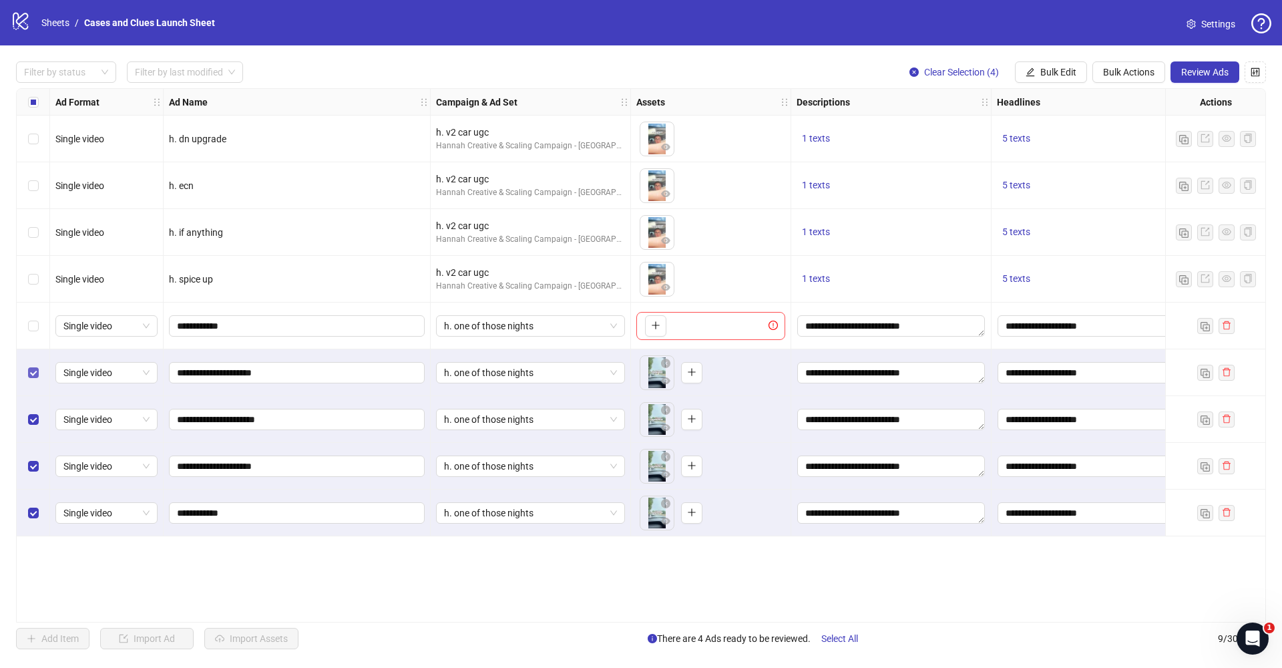
click at [30, 377] on span "Select row 6" at bounding box center [33, 372] width 11 height 11
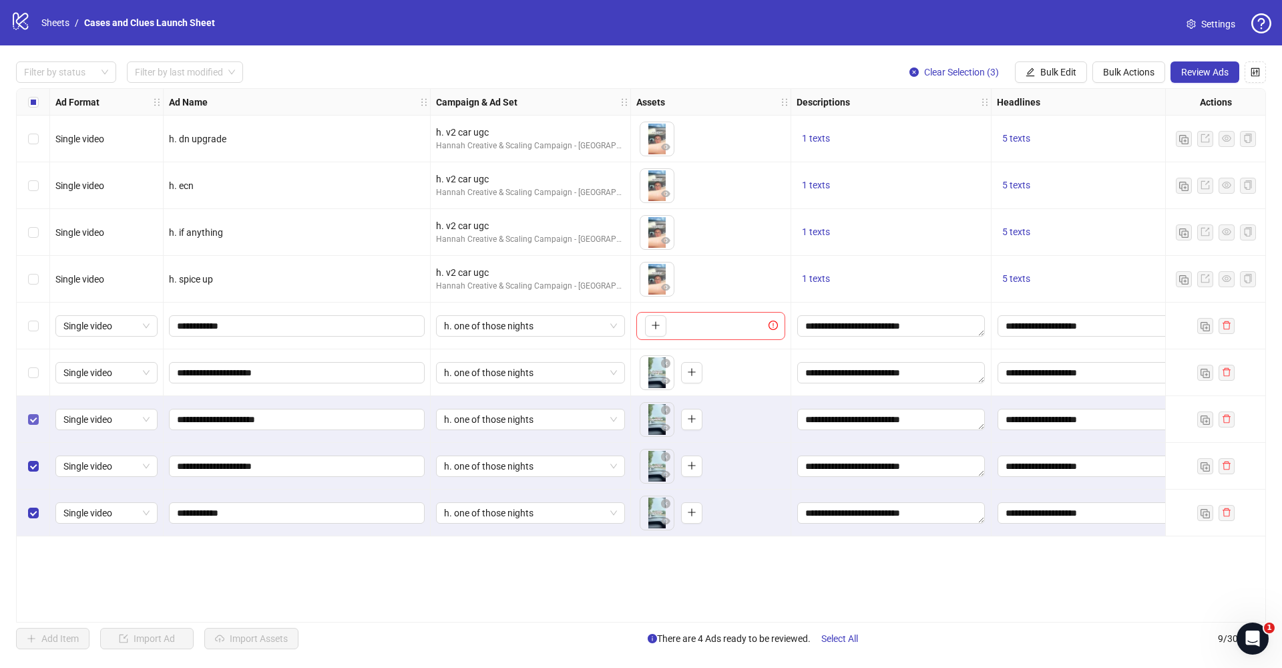
click at [34, 423] on span "Select row 7" at bounding box center [33, 419] width 11 height 11
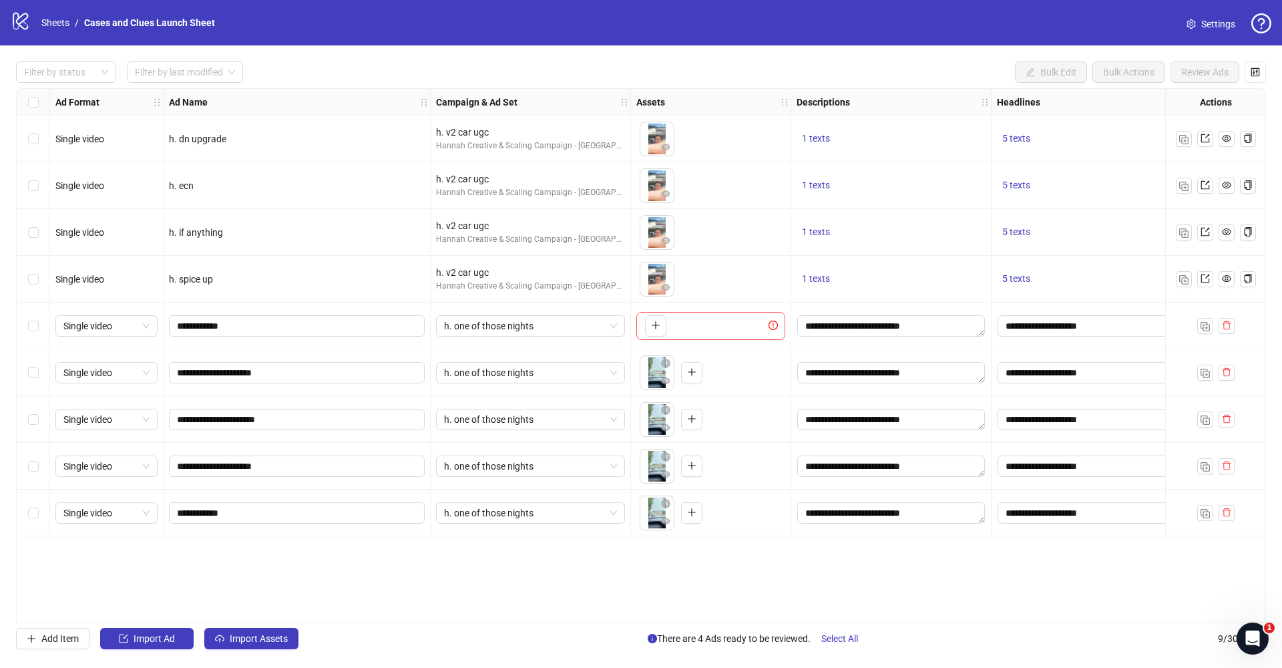
click at [105, 589] on div "Ad Format Ad Name Campaign & Ad Set Assets Descriptions Headlines Primary Texts…" at bounding box center [641, 355] width 1250 height 534
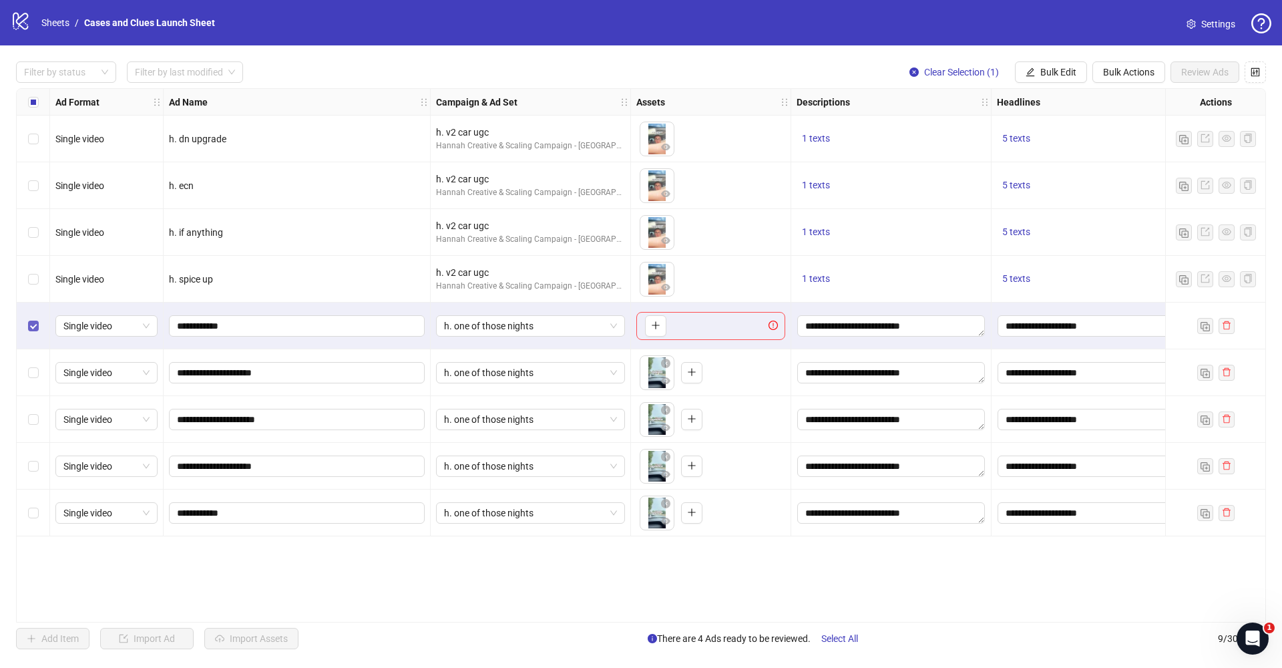
click at [31, 331] on label "Select row 5" at bounding box center [33, 325] width 11 height 15
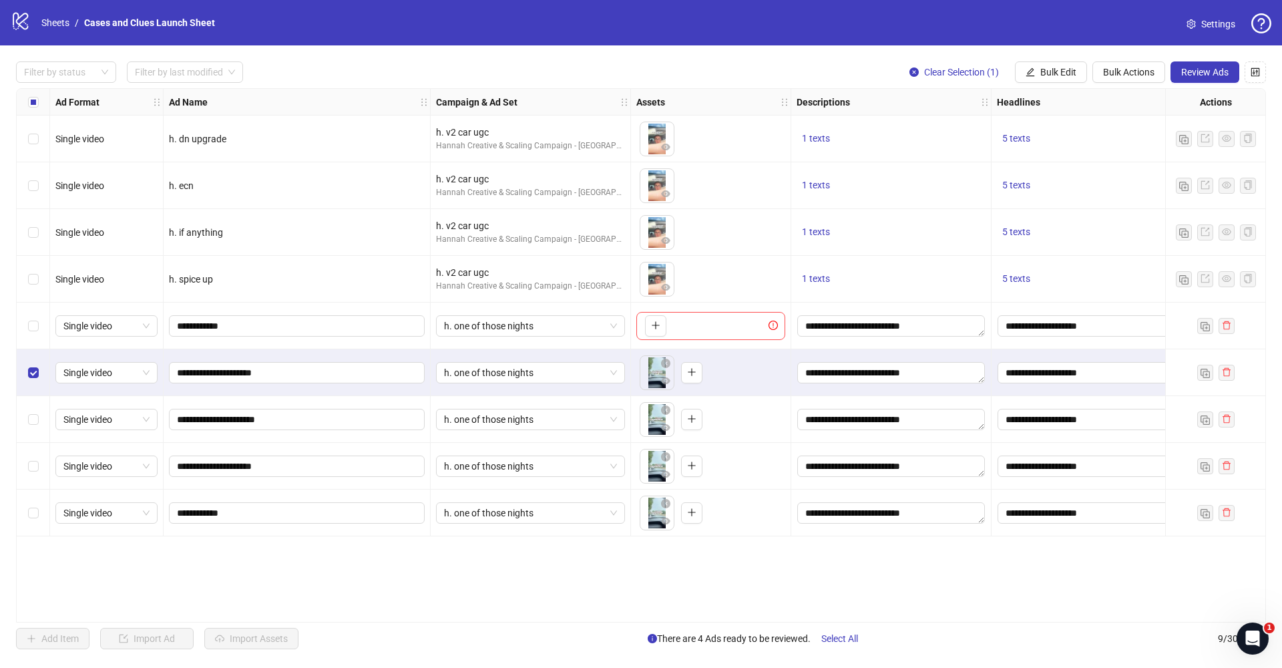
drag, startPoint x: 38, startPoint y: 415, endPoint x: 35, endPoint y: 435, distance: 21.0
click at [37, 415] on span "Select row 7" at bounding box center [33, 419] width 11 height 11
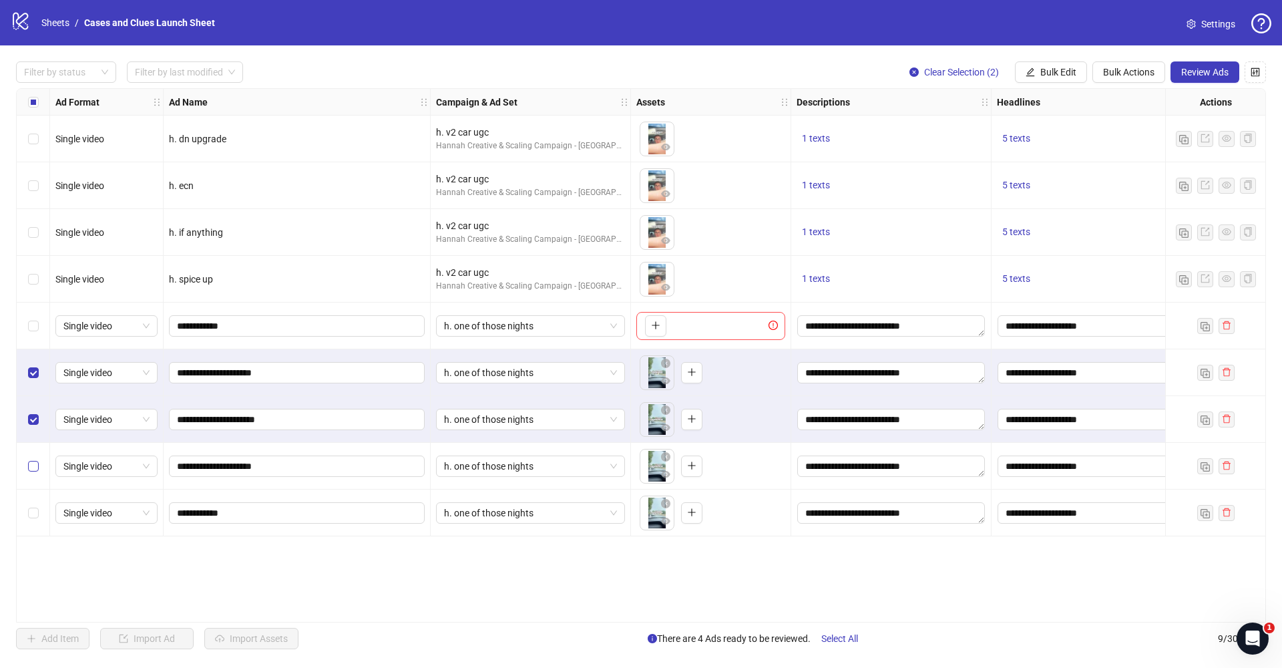
drag, startPoint x: 35, startPoint y: 455, endPoint x: 33, endPoint y: 473, distance: 18.1
click at [35, 455] on div "Select row 8" at bounding box center [33, 466] width 33 height 47
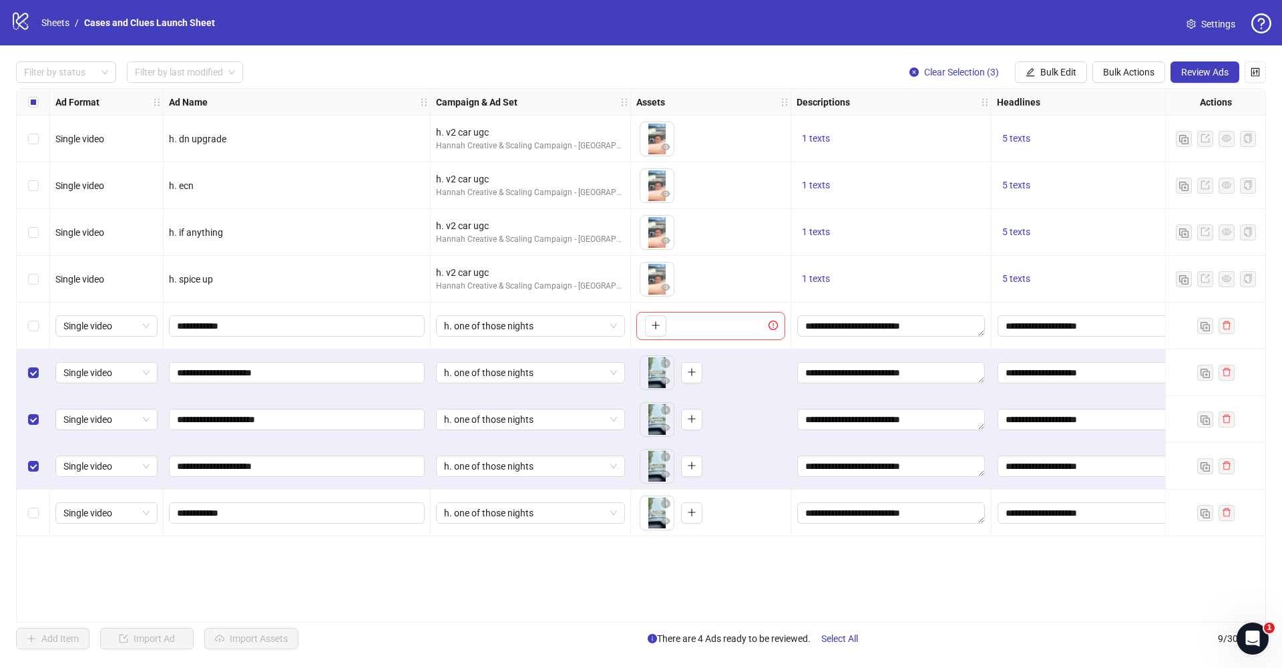
click at [29, 498] on div "Select row 9" at bounding box center [33, 512] width 33 height 47
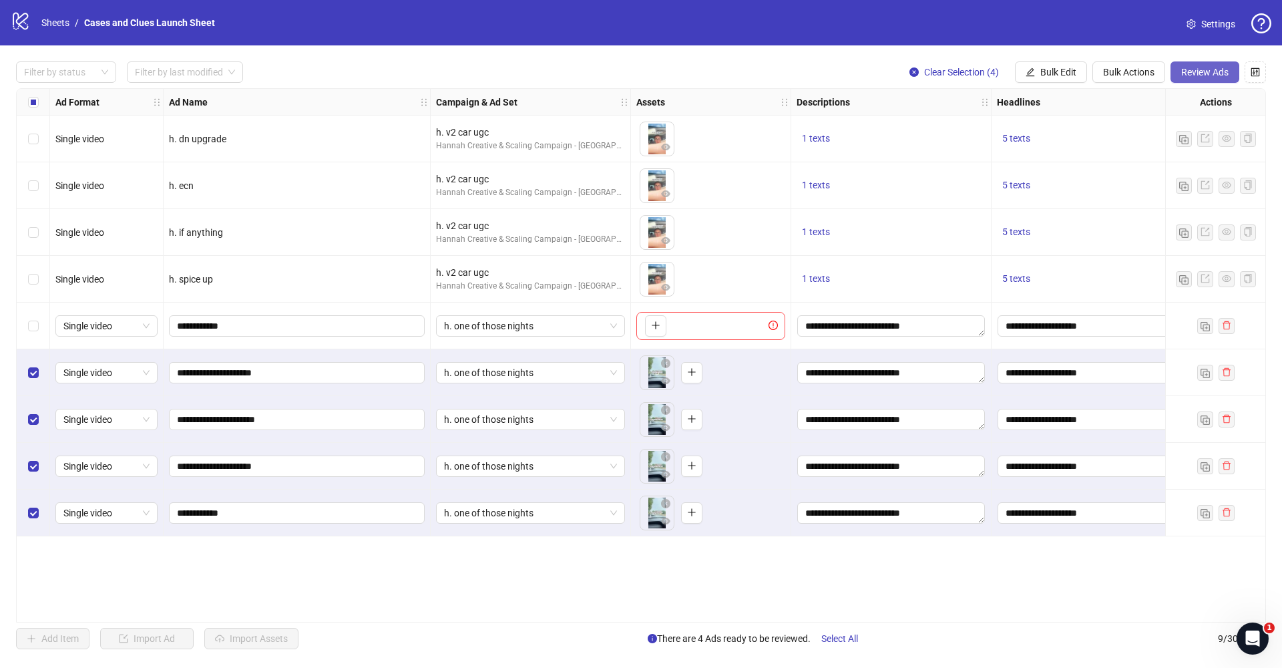
click at [1191, 65] on button "Review Ads" at bounding box center [1204, 71] width 69 height 21
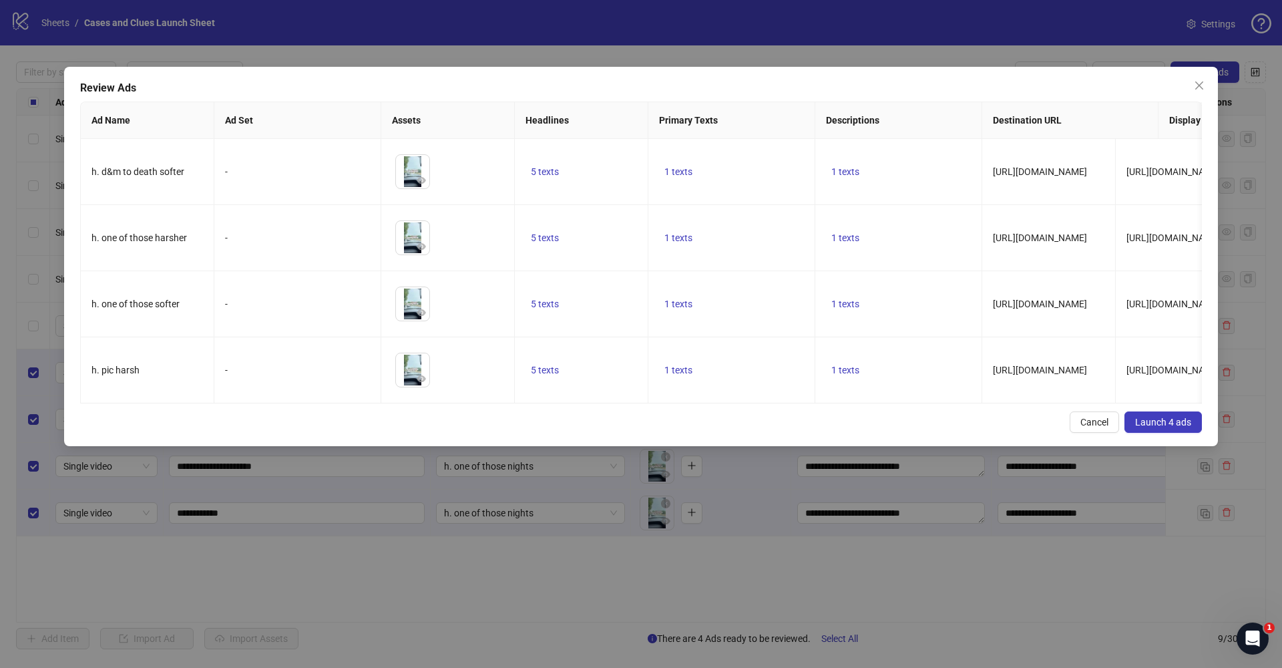
click at [1167, 415] on button "Launch 4 ads" at bounding box center [1162, 421] width 77 height 21
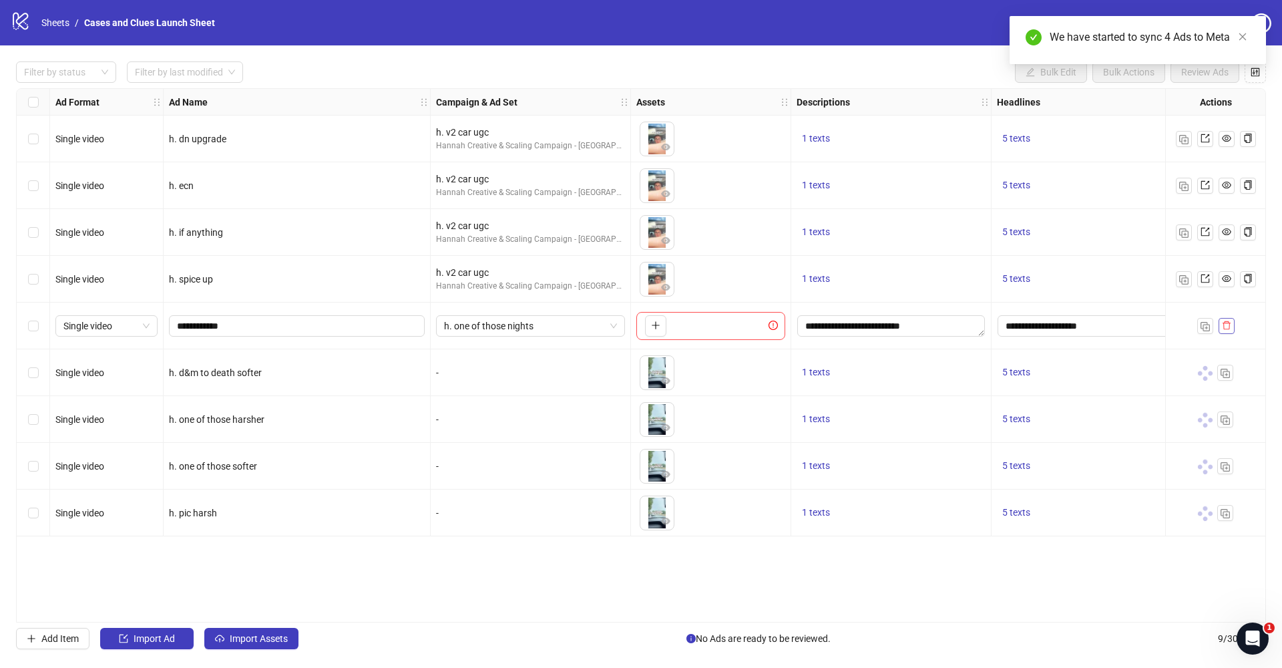
click at [1224, 321] on icon "delete" at bounding box center [1226, 325] width 8 height 9
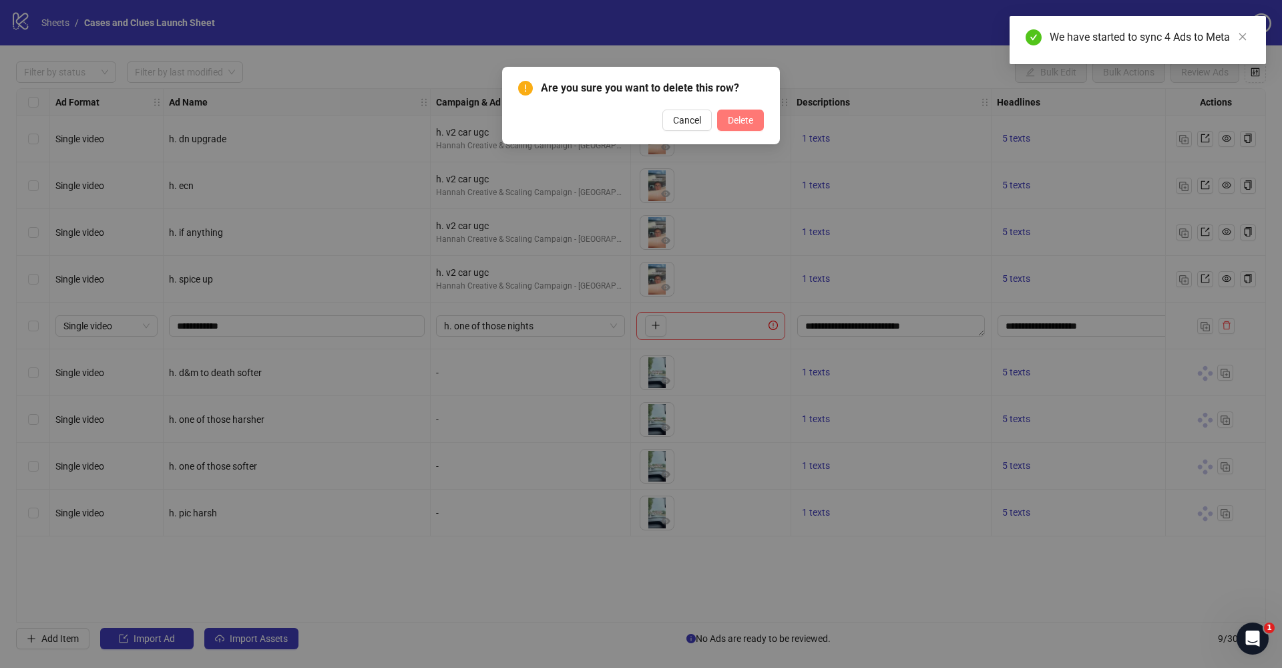
click at [732, 115] on span "Delete" at bounding box center [740, 120] width 25 height 11
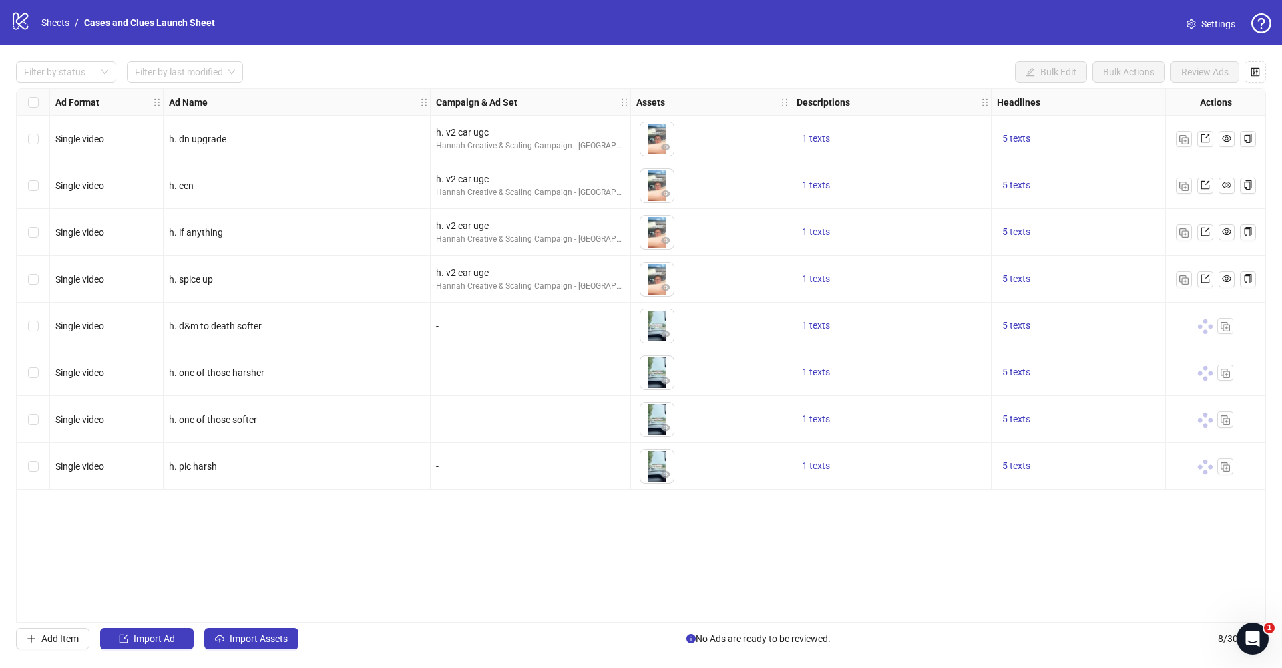
click at [132, 1] on div "logo/logo-mobile Sheets / Cases and Clues Launch Sheet Settings" at bounding box center [641, 22] width 1282 height 45
